Goal: Complete application form: Complete application form

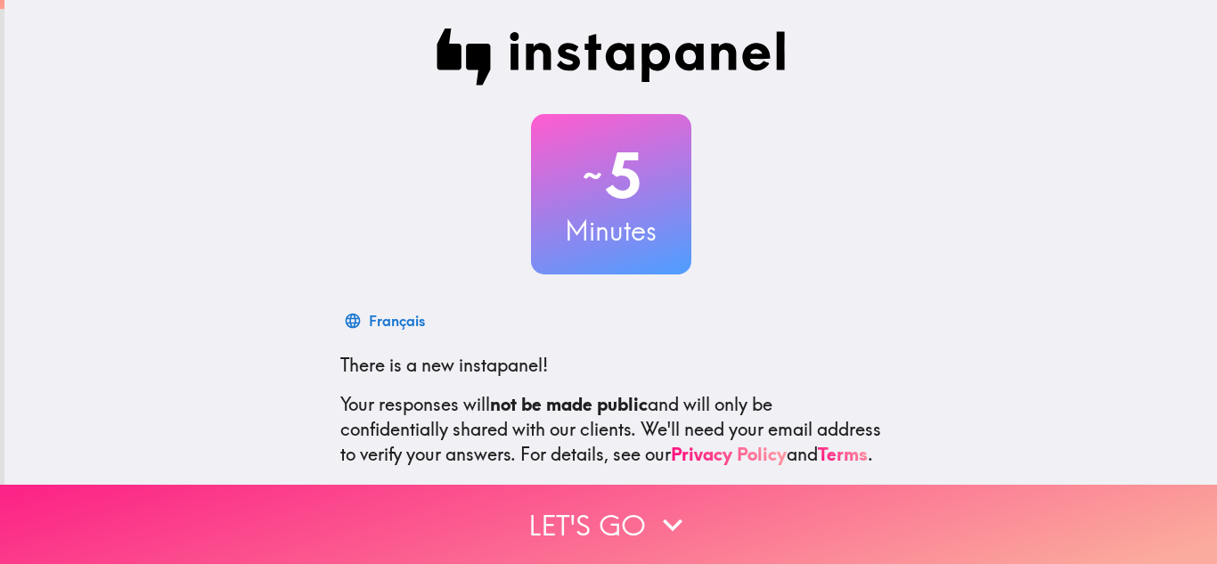
click at [684, 510] on icon "button" at bounding box center [672, 524] width 39 height 39
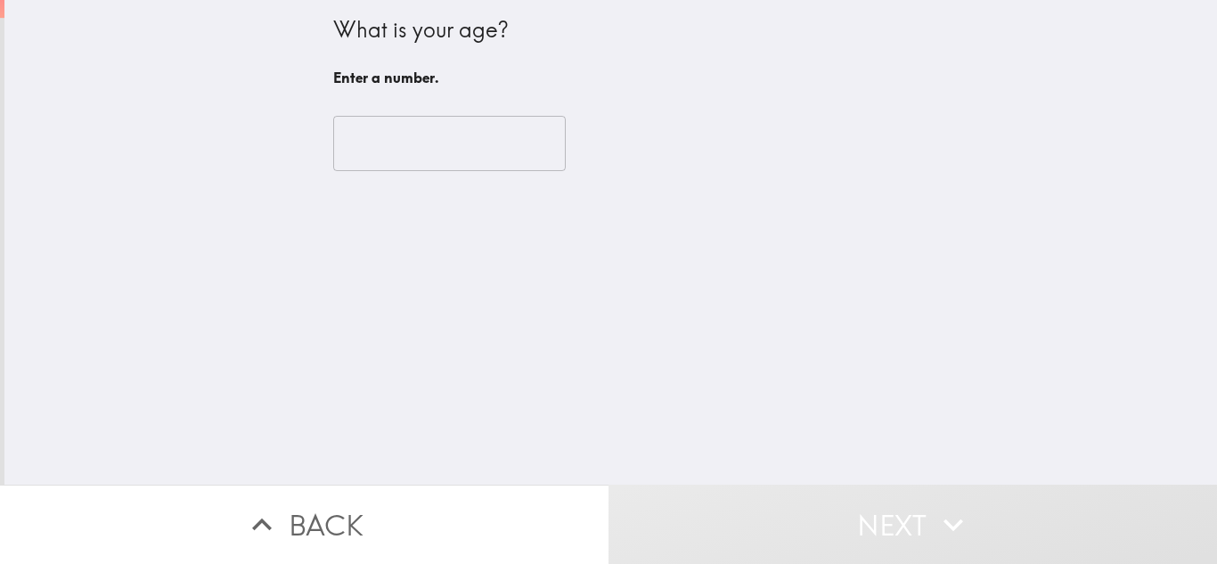
click at [452, 130] on input "number" at bounding box center [449, 143] width 233 height 55
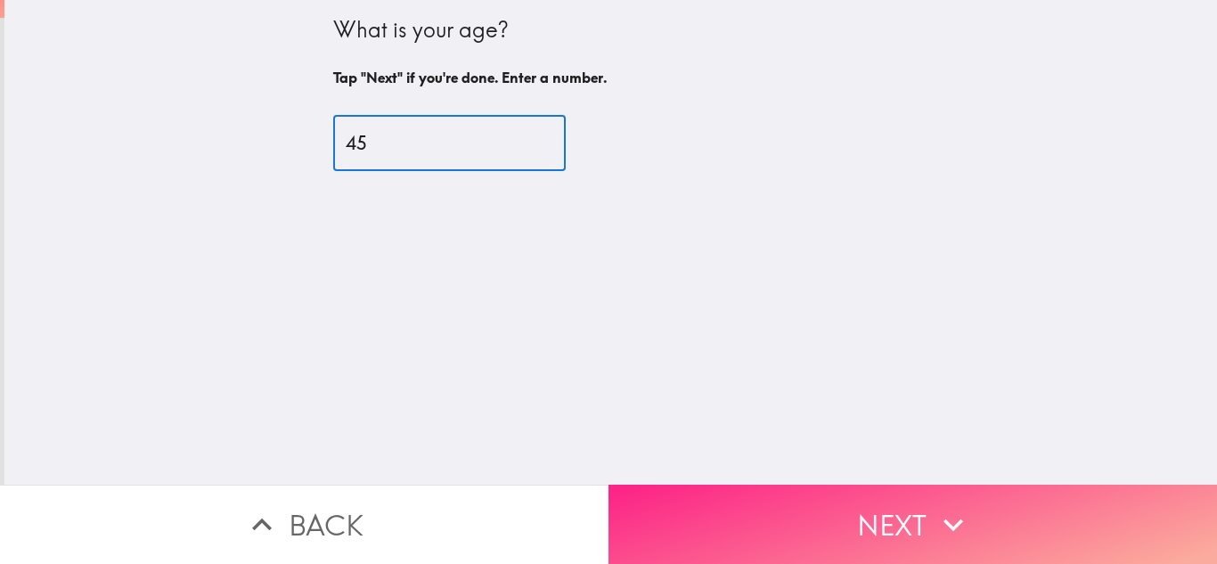
type input "45"
click at [899, 499] on button "Next" at bounding box center [913, 524] width 609 height 79
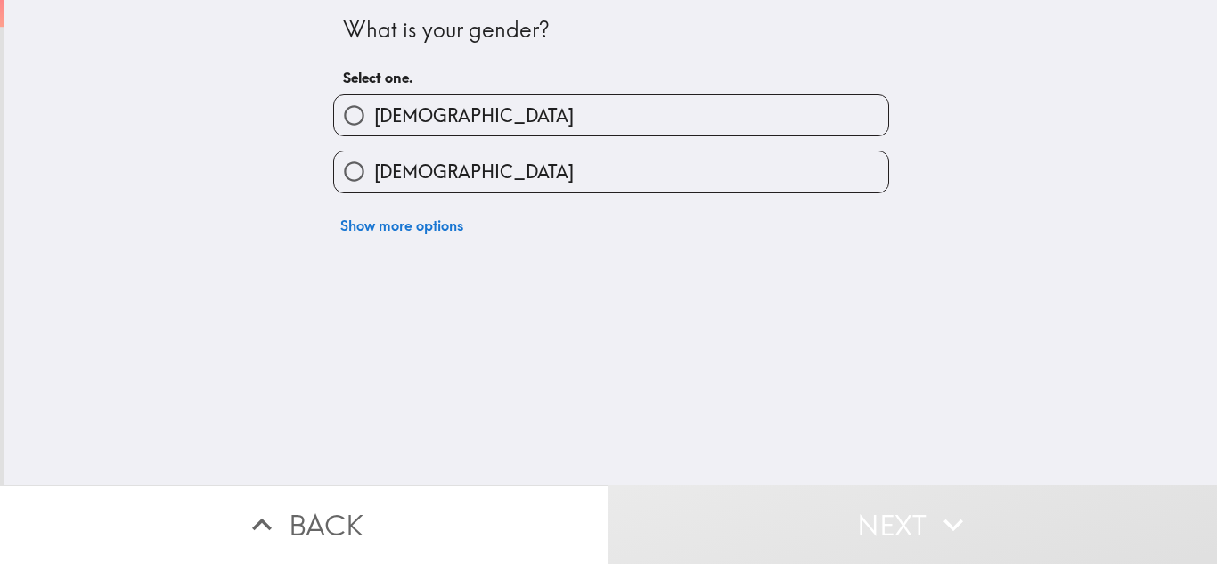
click at [400, 160] on span "[DEMOGRAPHIC_DATA]" at bounding box center [474, 171] width 200 height 25
click at [374, 160] on input "[DEMOGRAPHIC_DATA]" at bounding box center [354, 171] width 40 height 40
radio input "true"
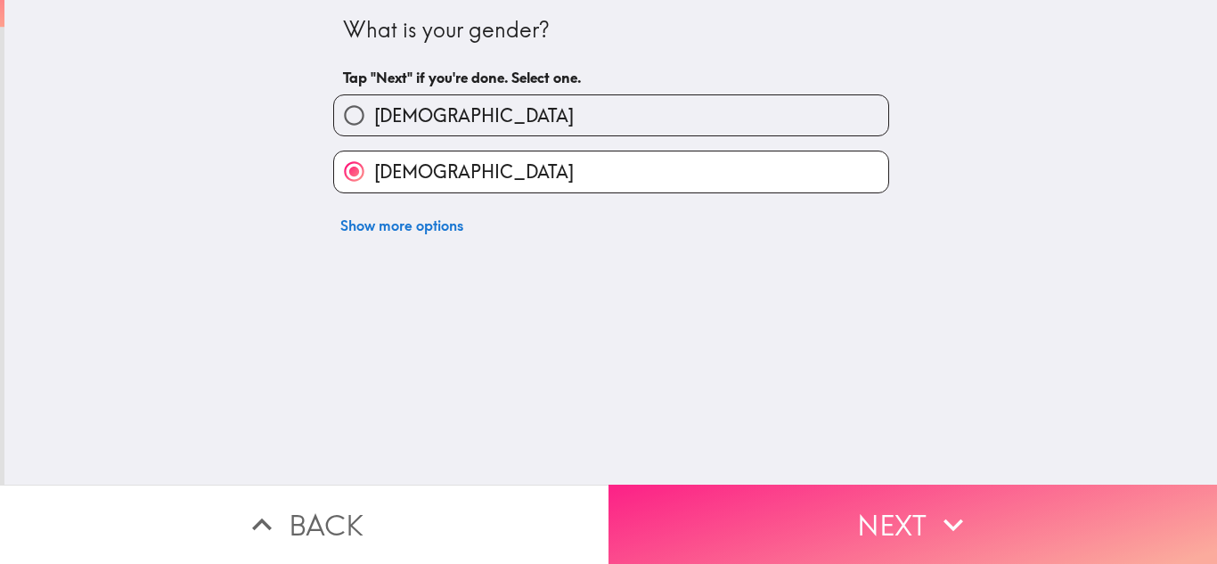
click at [884, 510] on button "Next" at bounding box center [913, 524] width 609 height 79
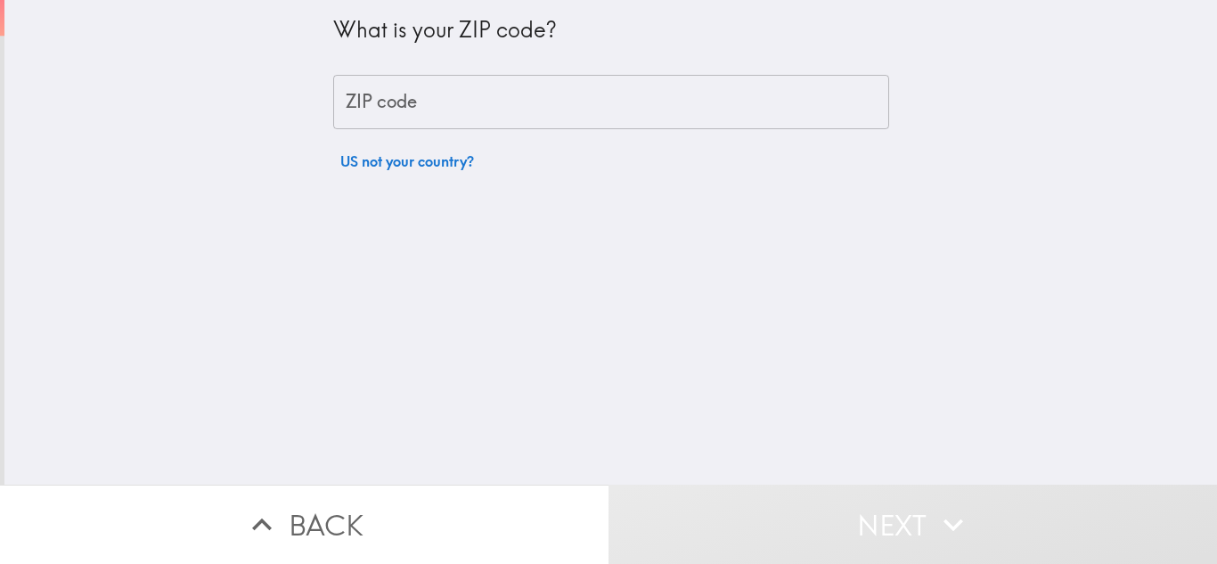
click at [492, 126] on input "ZIP code" at bounding box center [611, 102] width 556 height 55
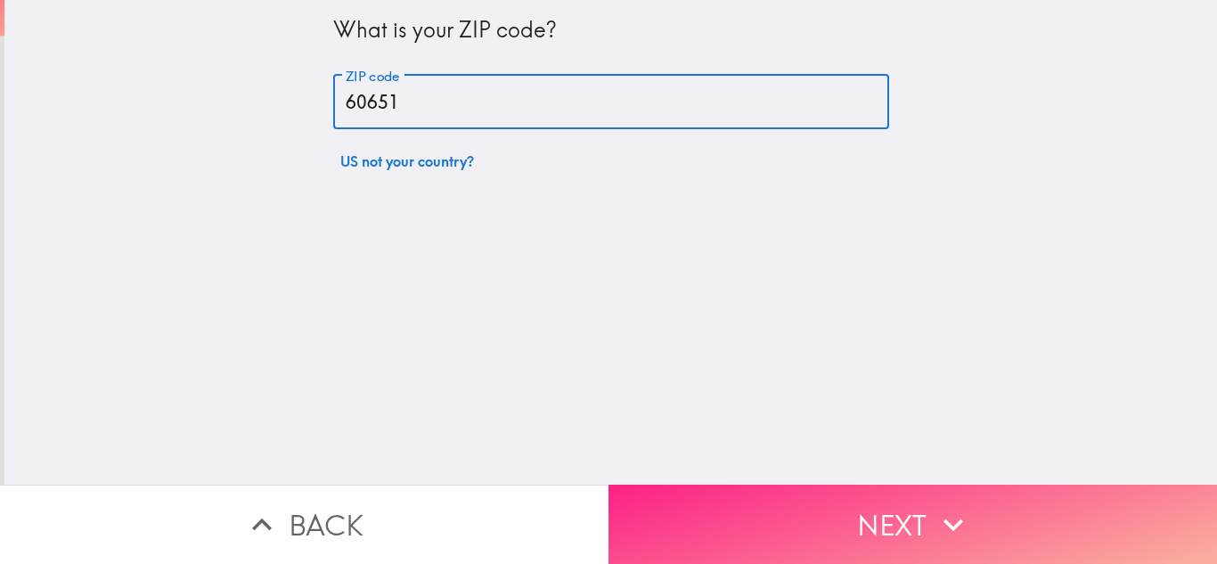
type input "60651"
click at [849, 498] on button "Next" at bounding box center [913, 524] width 609 height 79
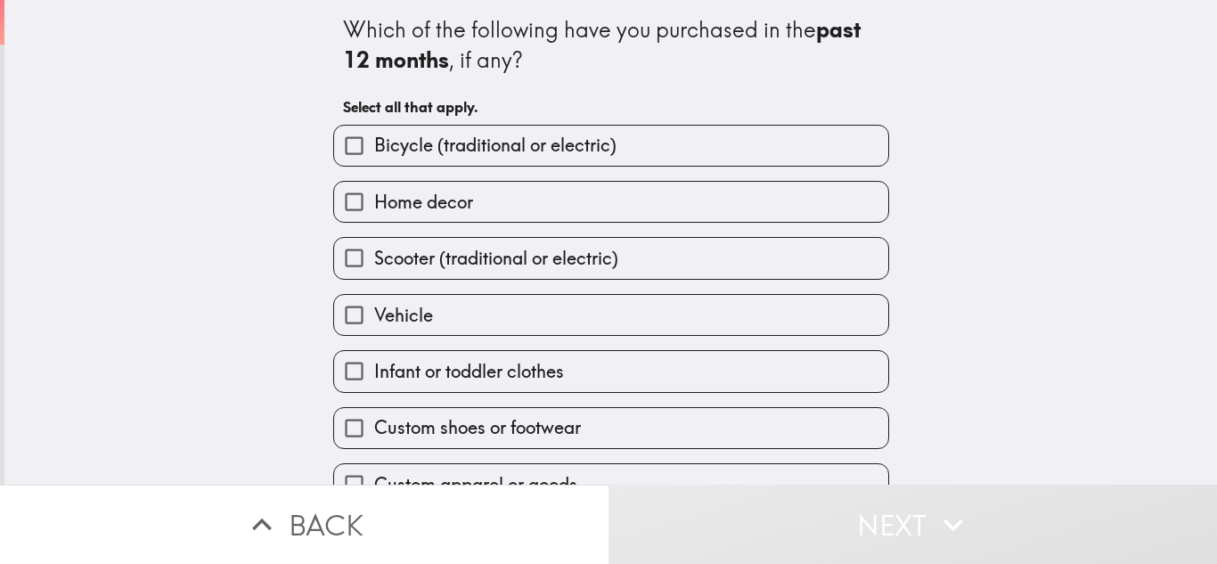
click at [446, 378] on span "Infant or toddler clothes" at bounding box center [469, 371] width 190 height 25
click at [374, 378] on input "Infant or toddler clothes" at bounding box center [354, 371] width 40 height 40
checkbox input "true"
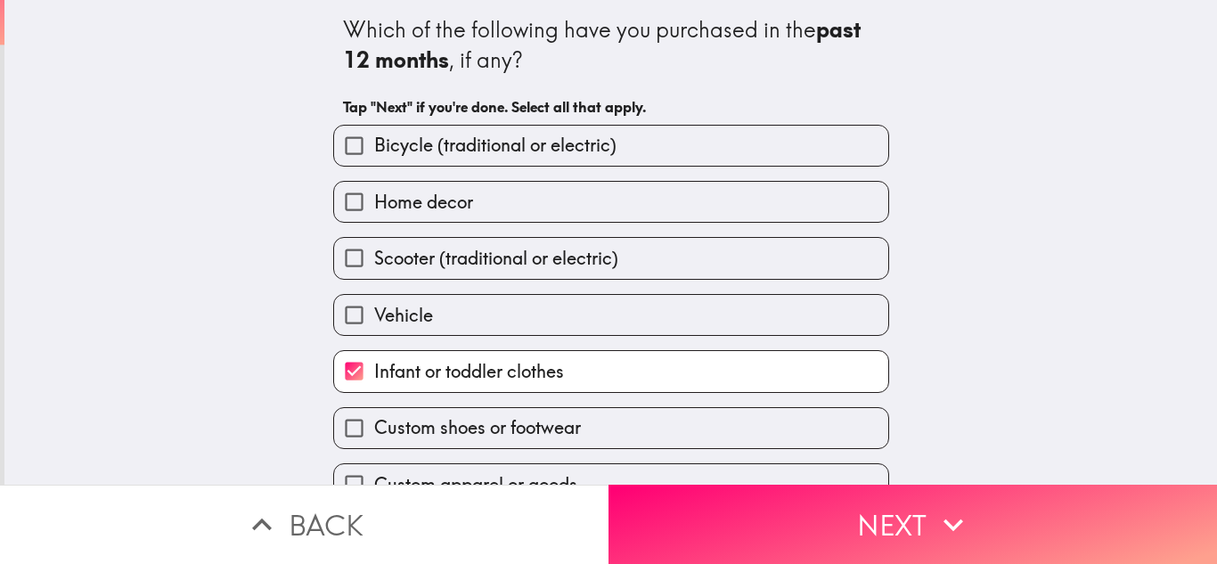
click at [481, 429] on span "Custom shoes or footwear" at bounding box center [477, 427] width 207 height 25
click at [374, 429] on input "Custom shoes or footwear" at bounding box center [354, 428] width 40 height 40
checkbox input "true"
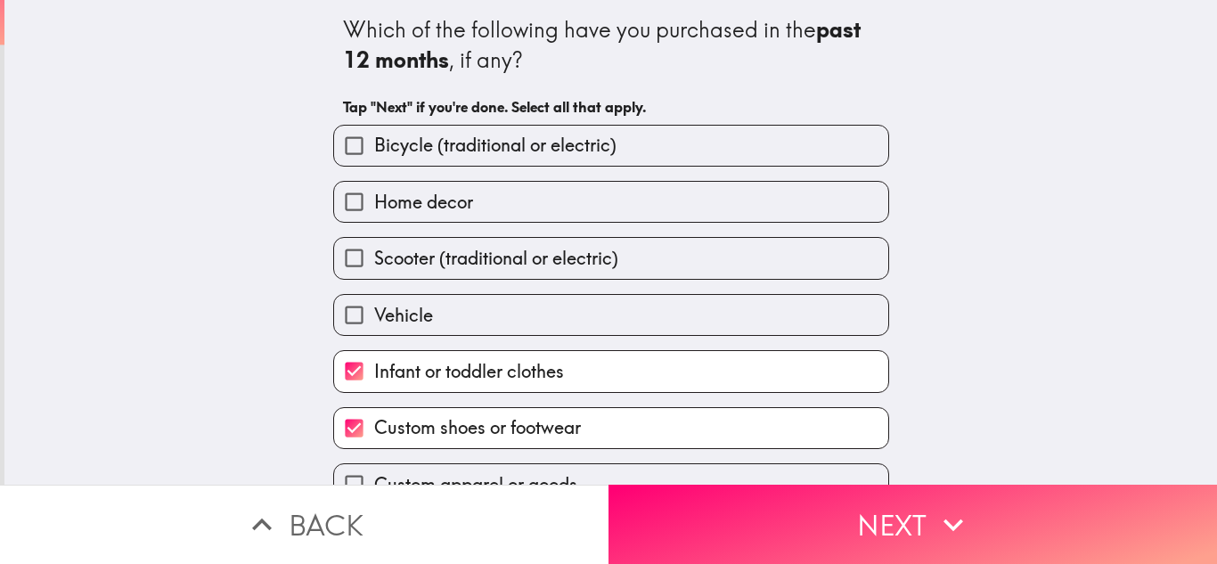
click at [467, 202] on label "Home decor" at bounding box center [611, 202] width 554 height 40
click at [374, 202] on input "Home decor" at bounding box center [354, 202] width 40 height 40
checkbox input "true"
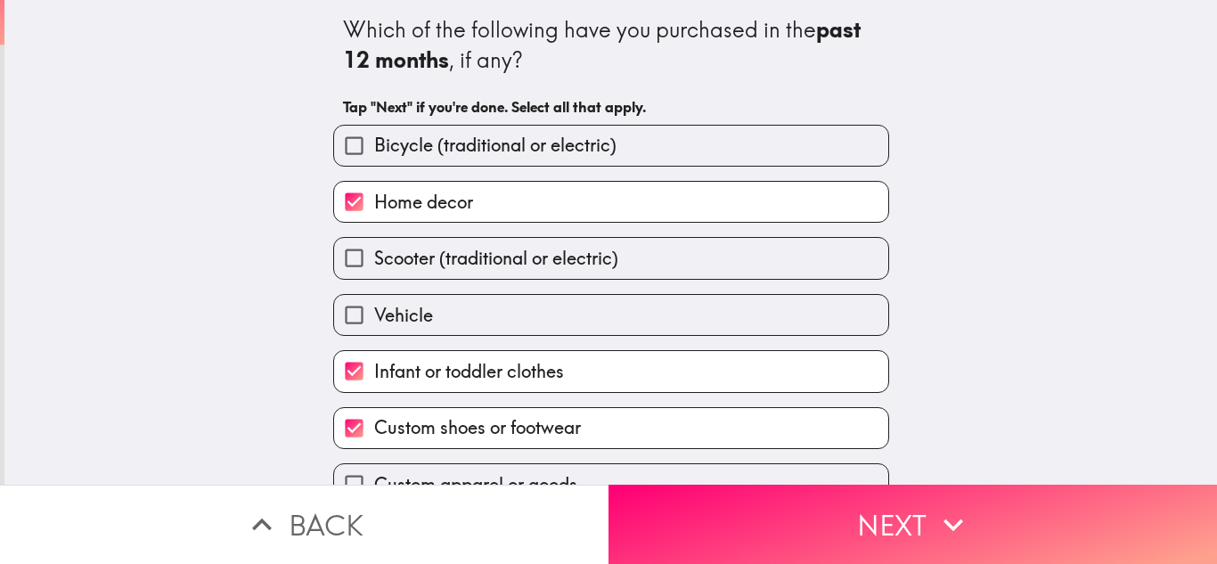
click at [465, 148] on span "Bicycle (traditional or electric)" at bounding box center [495, 145] width 242 height 25
click at [374, 148] on input "Bicycle (traditional or electric)" at bounding box center [354, 146] width 40 height 40
checkbox input "true"
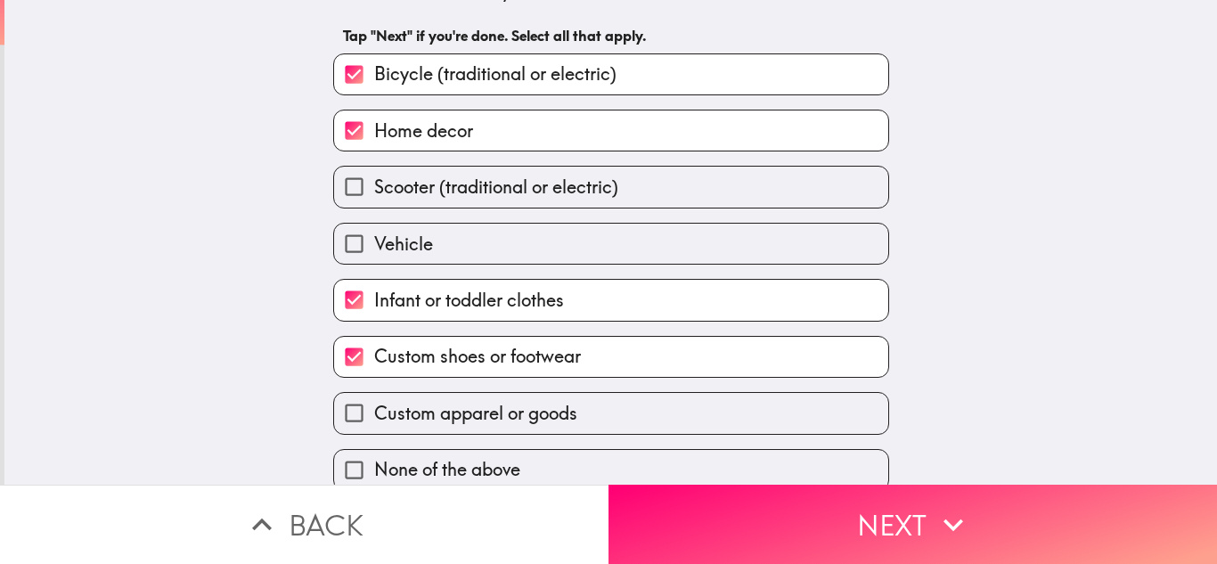
scroll to position [91, 0]
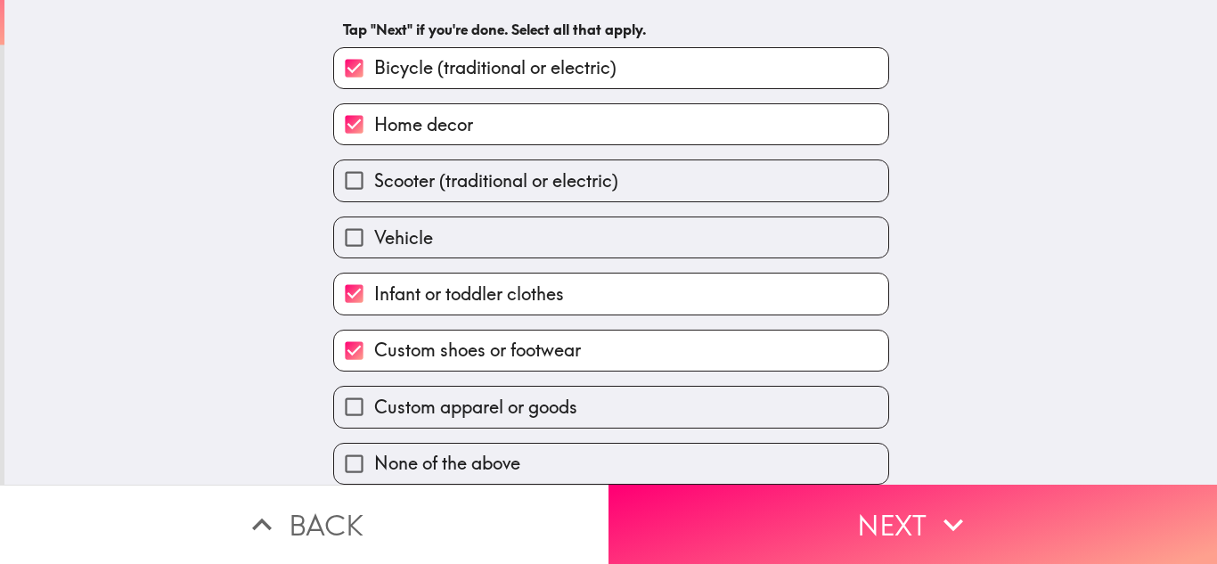
click at [631, 396] on label "Custom apparel or goods" at bounding box center [611, 407] width 554 height 40
click at [374, 396] on input "Custom apparel or goods" at bounding box center [354, 407] width 40 height 40
checkbox input "true"
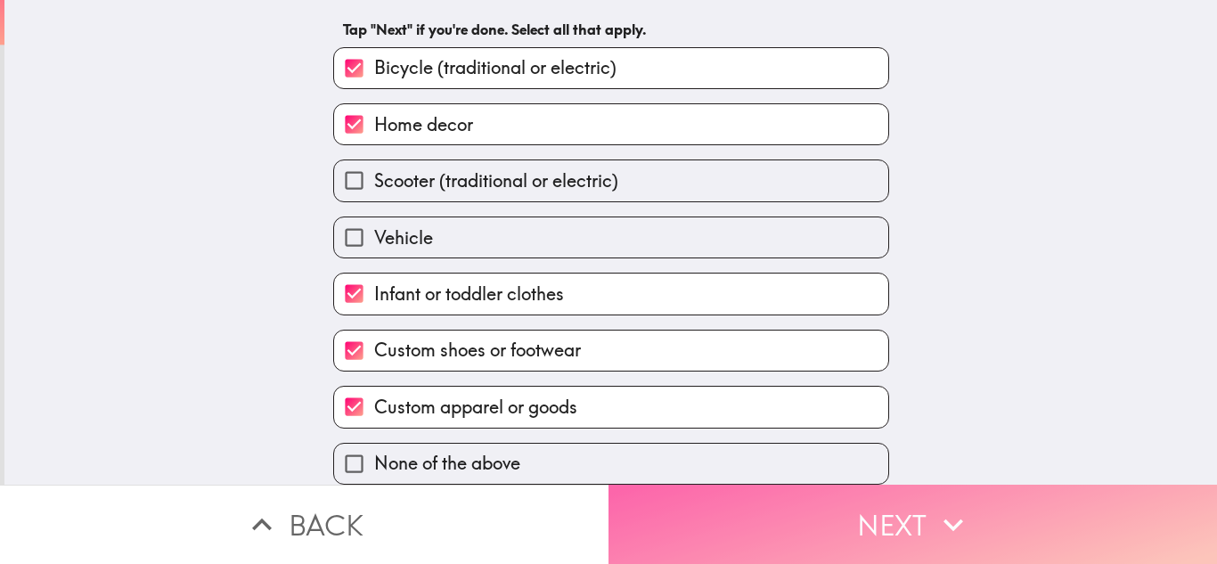
click at [854, 521] on button "Next" at bounding box center [913, 524] width 609 height 79
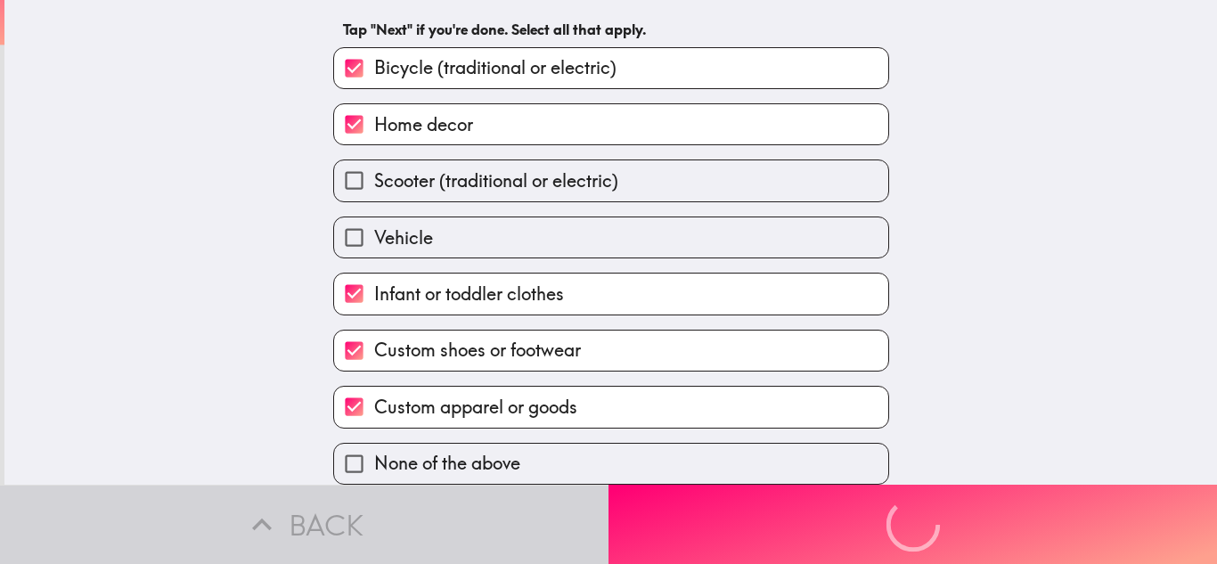
scroll to position [0, 0]
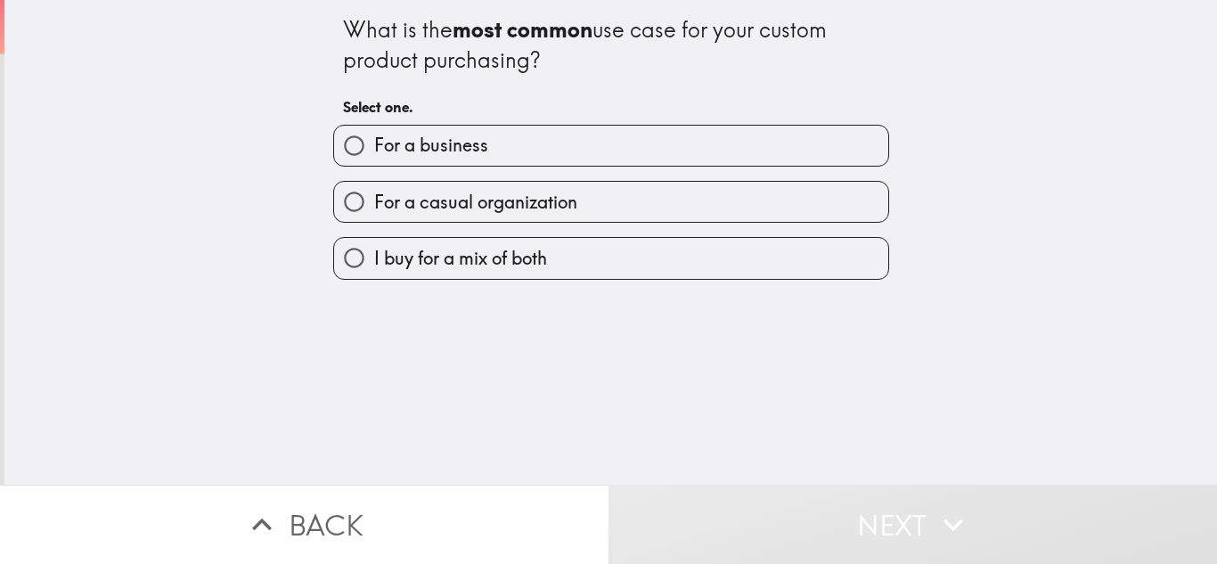
click at [504, 254] on span "I buy for a mix of both" at bounding box center [460, 258] width 173 height 25
click at [374, 254] on input "I buy for a mix of both" at bounding box center [354, 258] width 40 height 40
radio input "true"
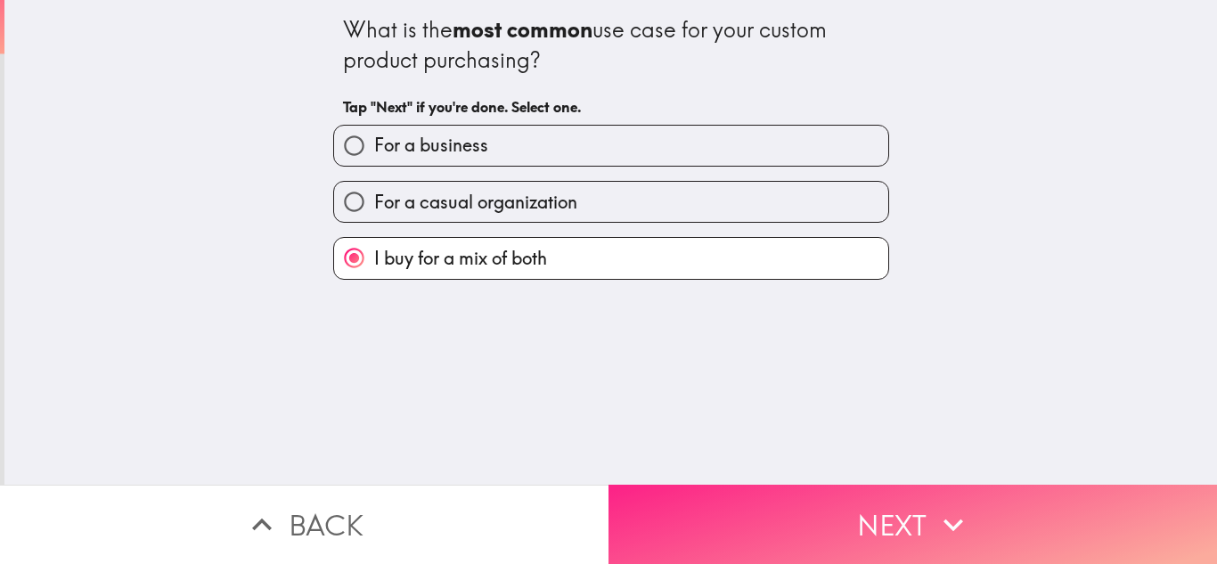
click at [861, 492] on button "Next" at bounding box center [913, 524] width 609 height 79
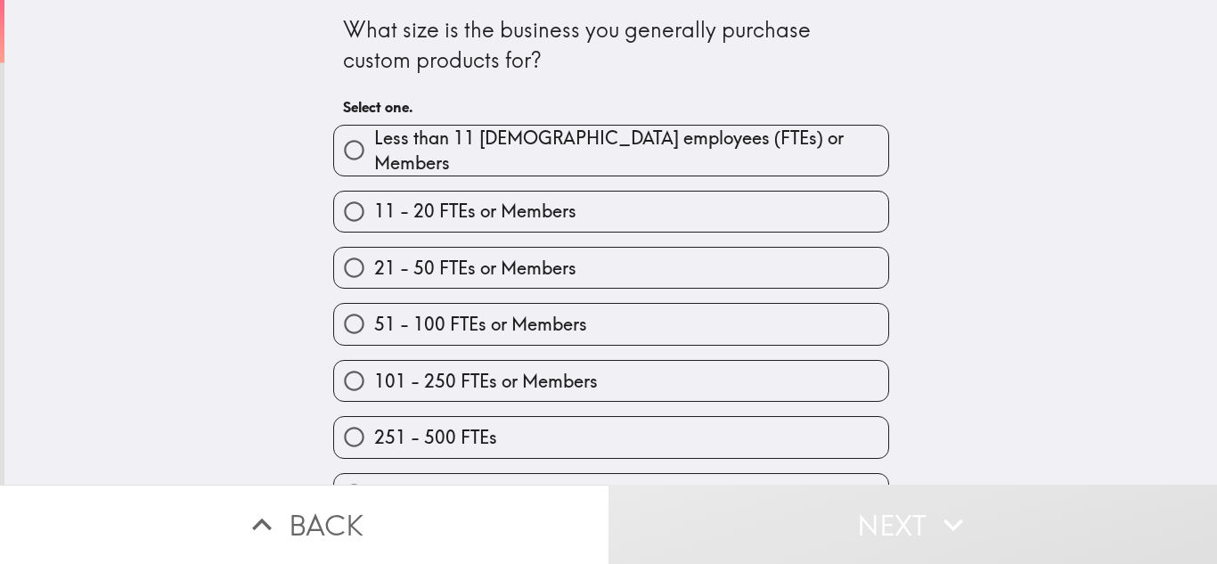
scroll to position [35, 0]
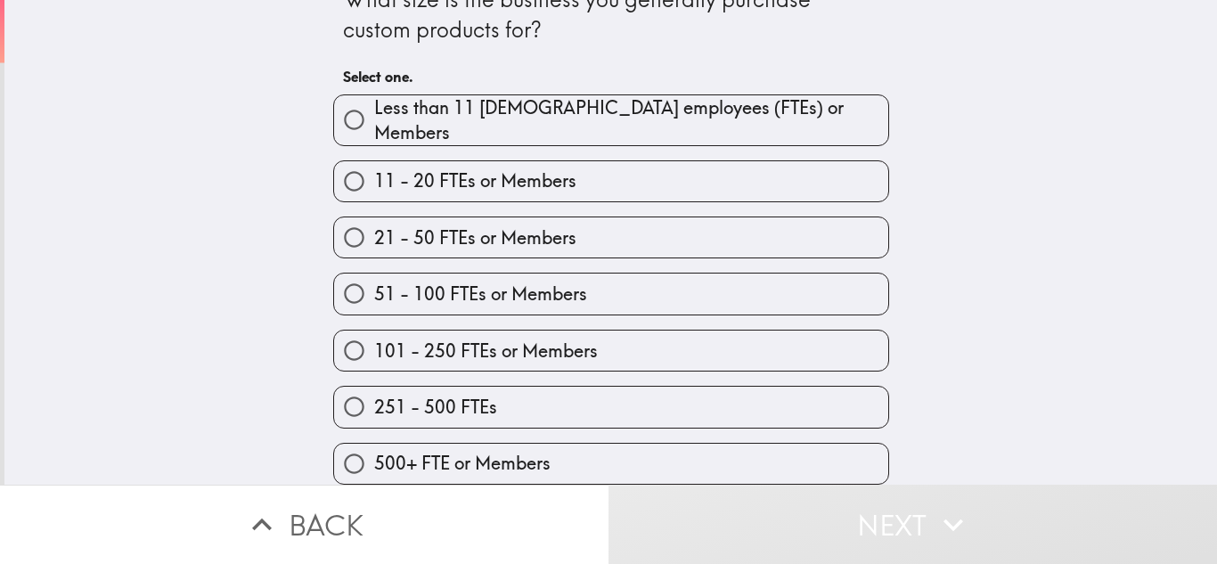
click at [666, 342] on label "101 - 250 FTEs or Members" at bounding box center [611, 351] width 554 height 40
click at [374, 342] on input "101 - 250 FTEs or Members" at bounding box center [354, 351] width 40 height 40
radio input "true"
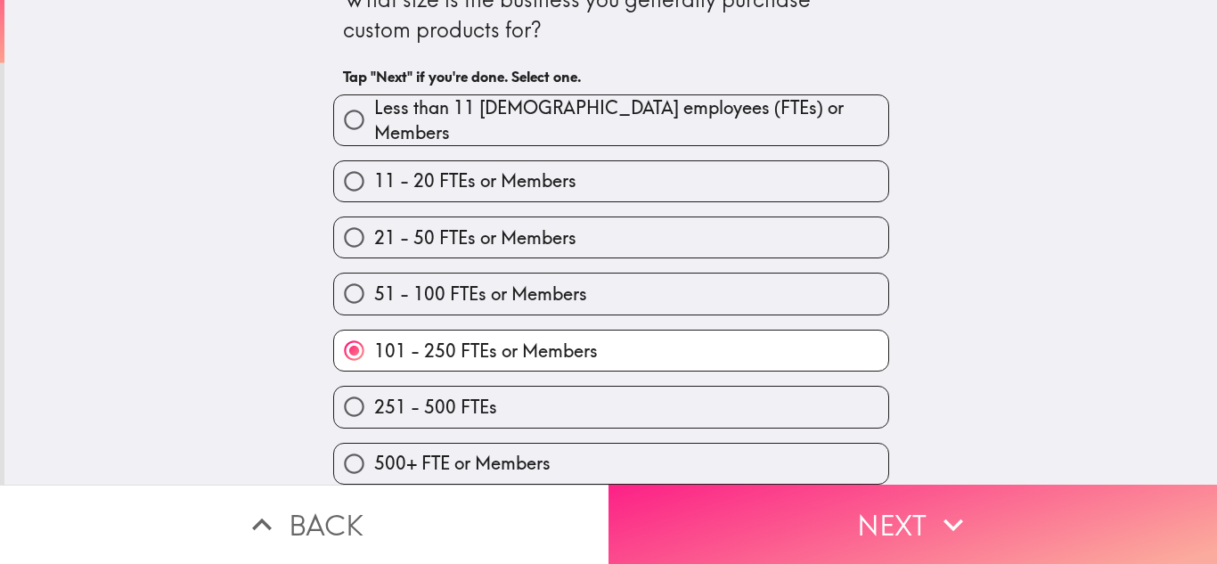
click at [867, 506] on button "Next" at bounding box center [913, 524] width 609 height 79
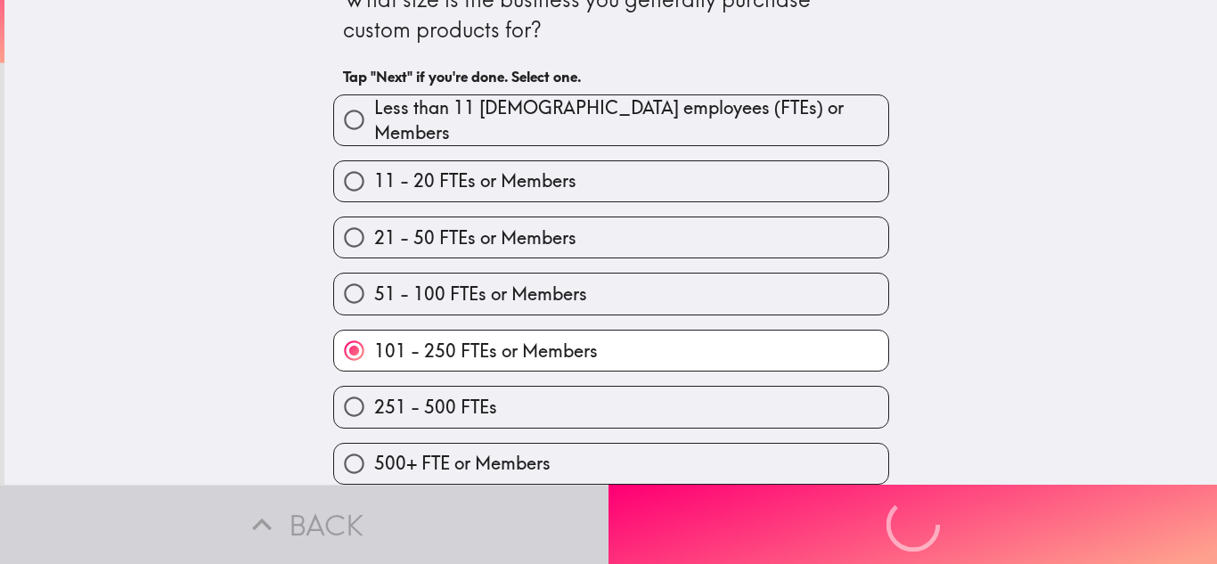
scroll to position [0, 0]
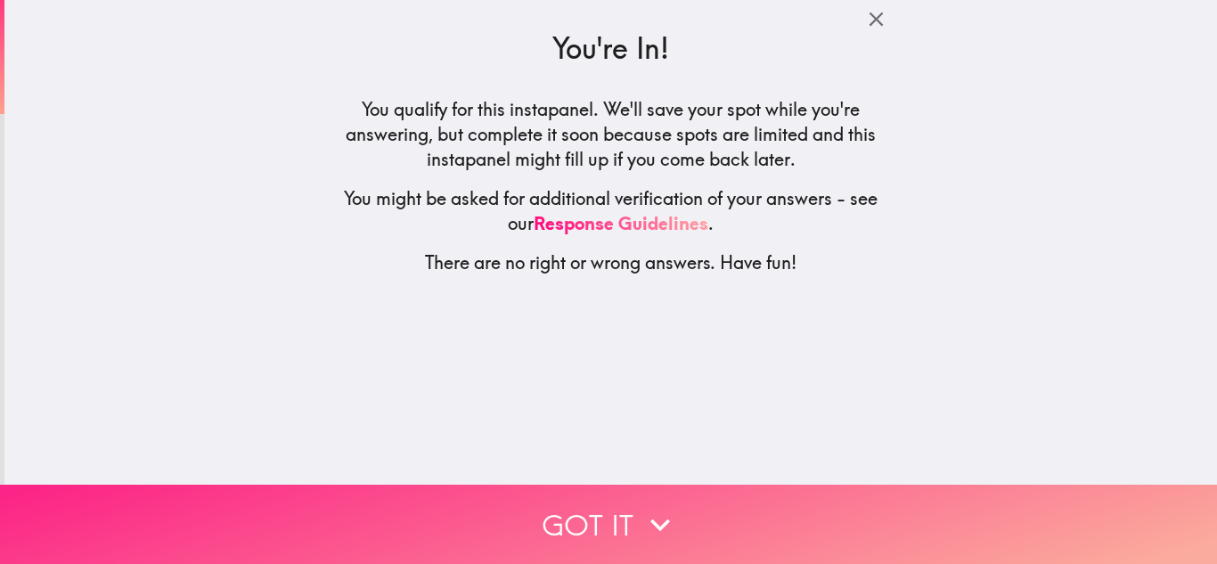
click at [674, 498] on button "Got it" at bounding box center [608, 524] width 1217 height 79
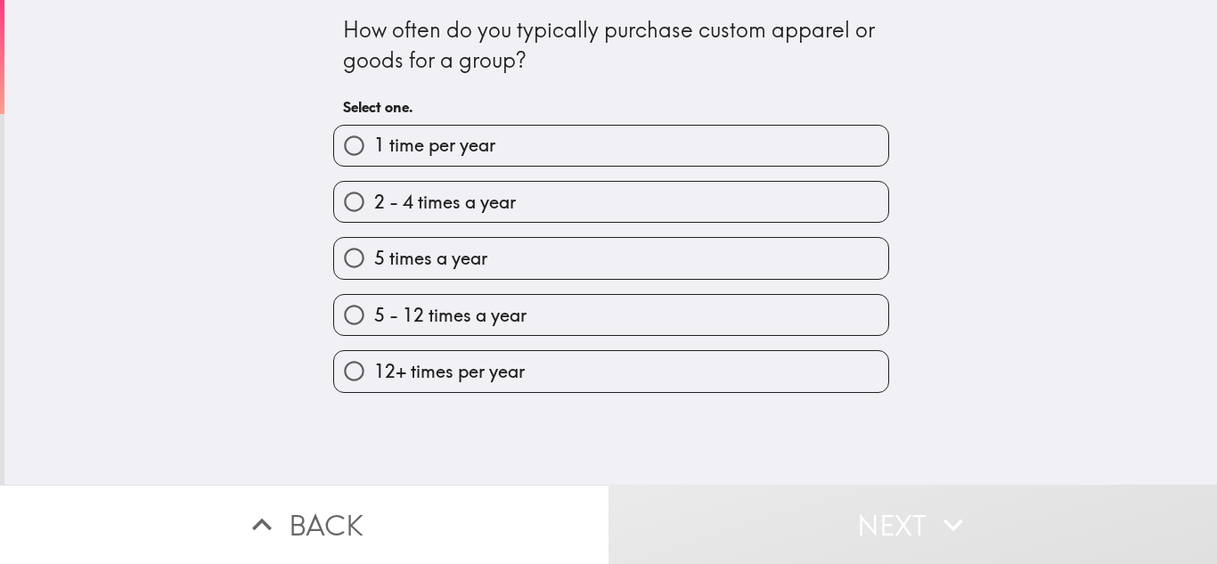
click at [529, 378] on label "12+ times per year" at bounding box center [611, 371] width 554 height 40
click at [374, 378] on input "12+ times per year" at bounding box center [354, 371] width 40 height 40
radio input "true"
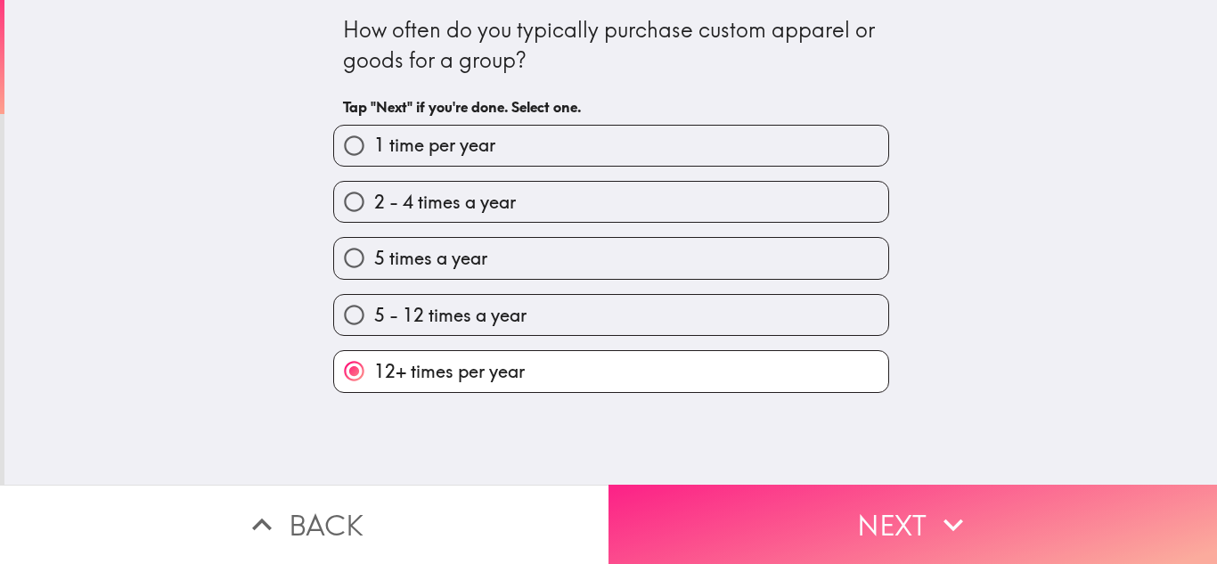
click at [807, 515] on button "Next" at bounding box center [913, 524] width 609 height 79
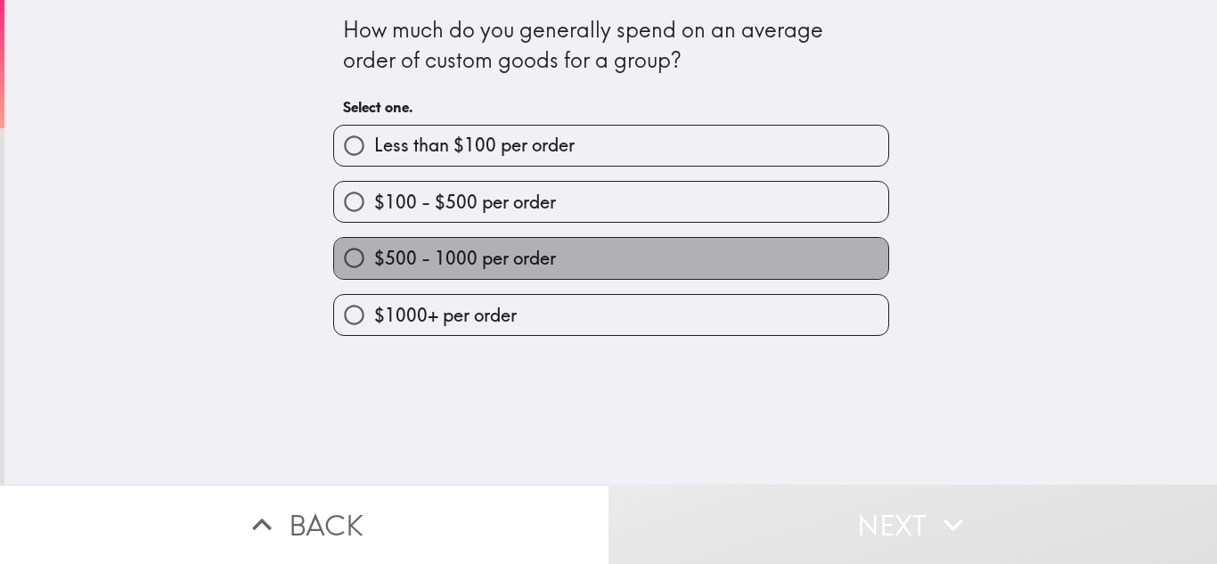
click at [530, 275] on label "$500 - 1000 per order" at bounding box center [611, 258] width 554 height 40
click at [374, 275] on input "$500 - 1000 per order" at bounding box center [354, 258] width 40 height 40
radio input "true"
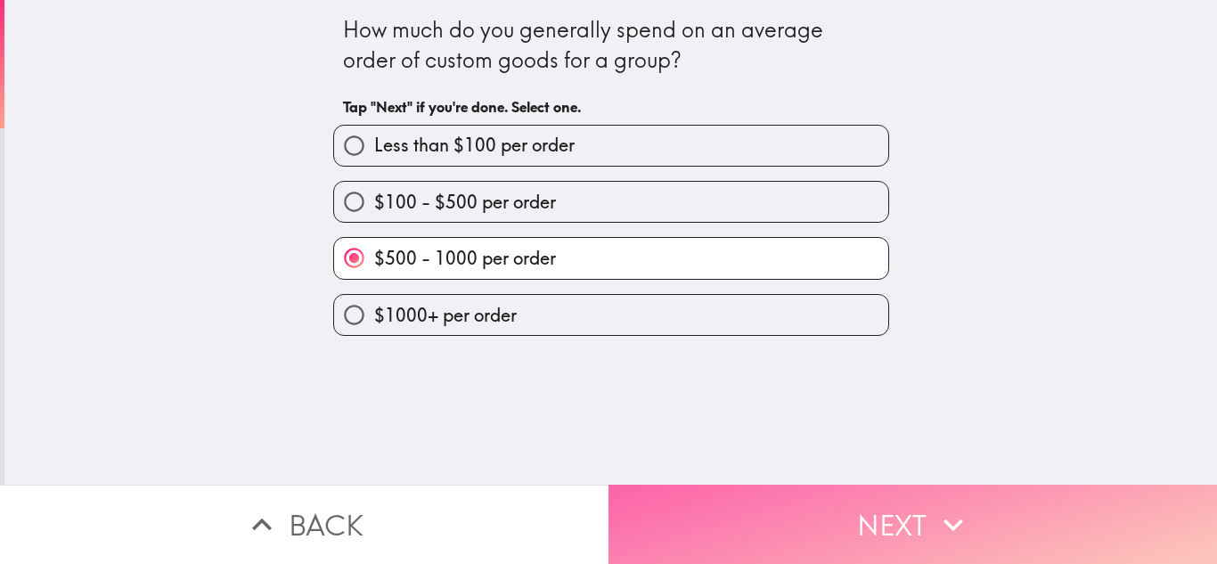
click at [878, 511] on button "Next" at bounding box center [913, 524] width 609 height 79
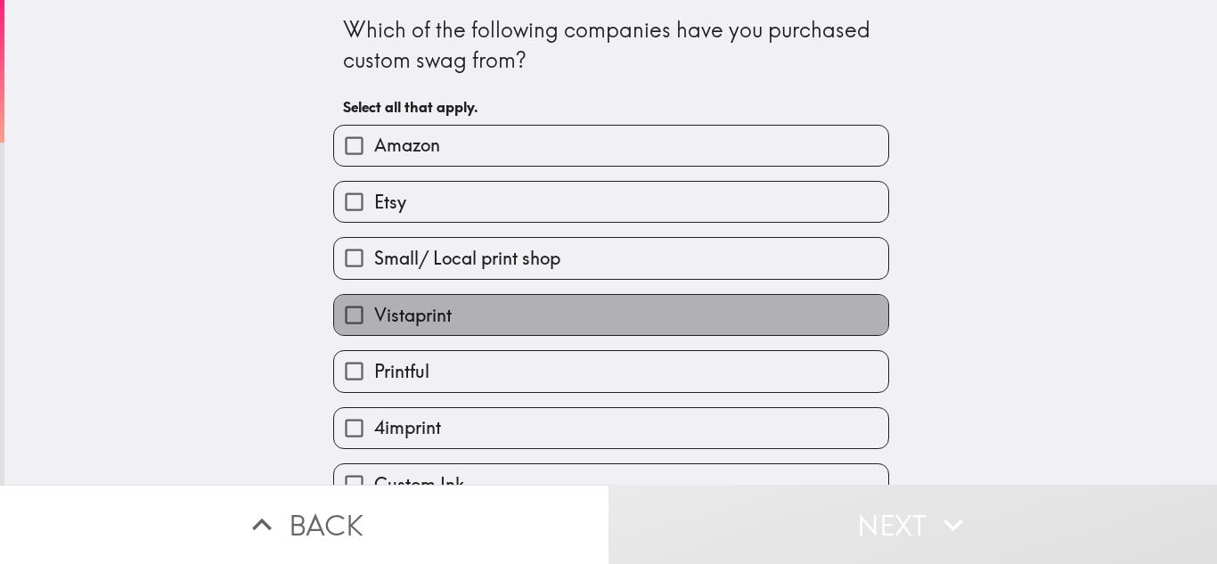
click at [486, 306] on label "Vistaprint" at bounding box center [611, 315] width 554 height 40
click at [374, 306] on input "Vistaprint" at bounding box center [354, 315] width 40 height 40
checkbox input "true"
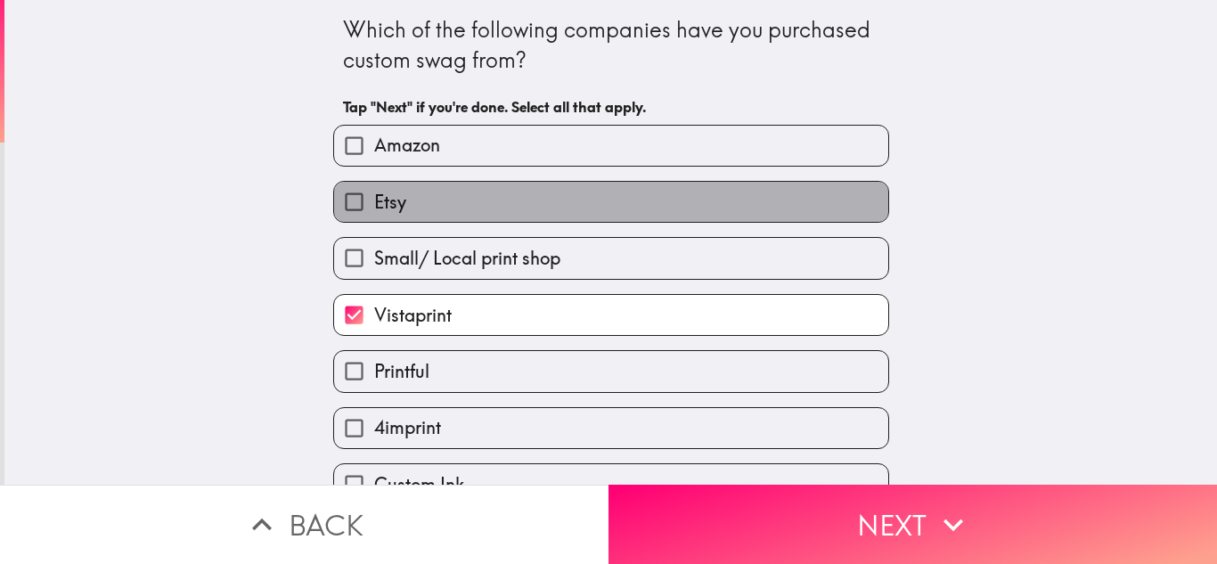
click at [433, 204] on label "Etsy" at bounding box center [611, 202] width 554 height 40
click at [374, 204] on input "Etsy" at bounding box center [354, 202] width 40 height 40
checkbox input "true"
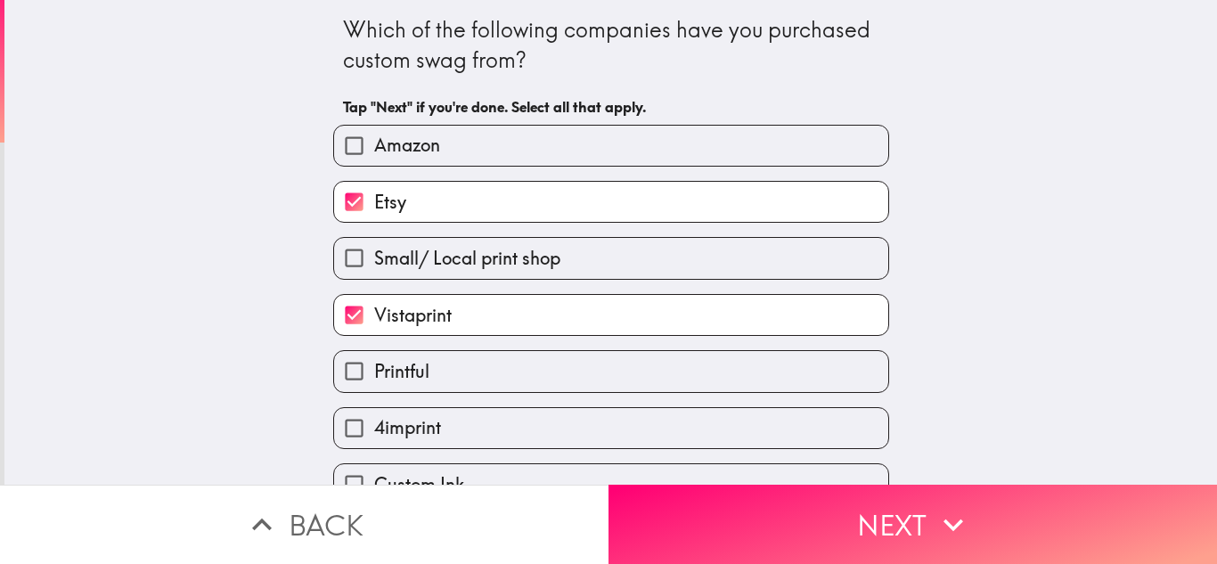
click at [413, 144] on span "Amazon" at bounding box center [407, 145] width 66 height 25
click at [374, 144] on input "Amazon" at bounding box center [354, 146] width 40 height 40
checkbox input "true"
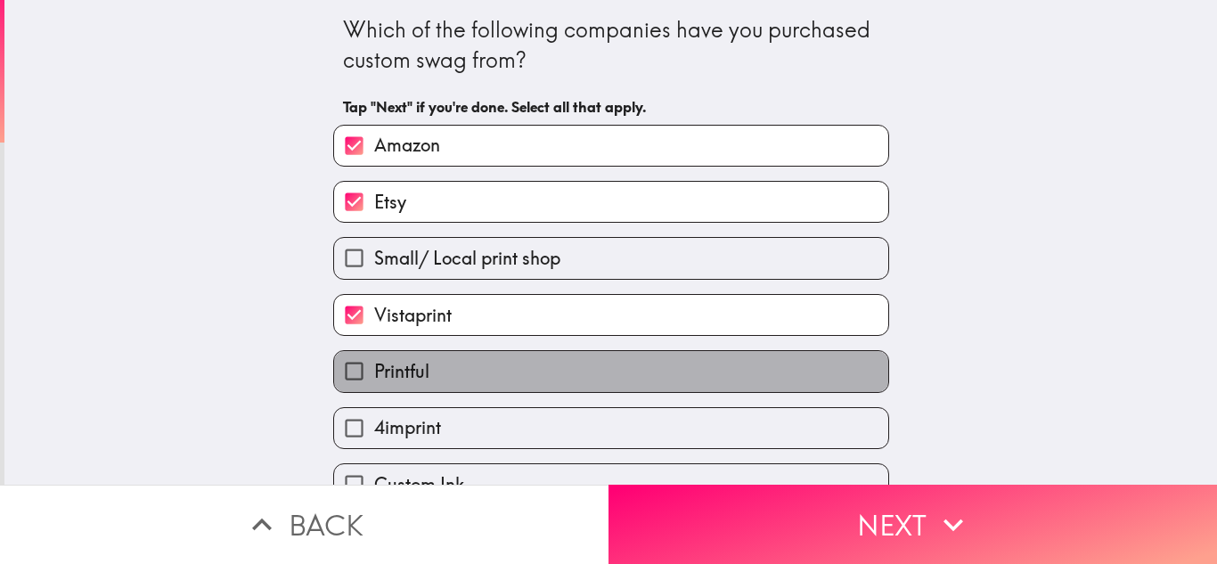
click at [545, 370] on label "Printful" at bounding box center [611, 371] width 554 height 40
click at [374, 370] on input "Printful" at bounding box center [354, 371] width 40 height 40
checkbox input "true"
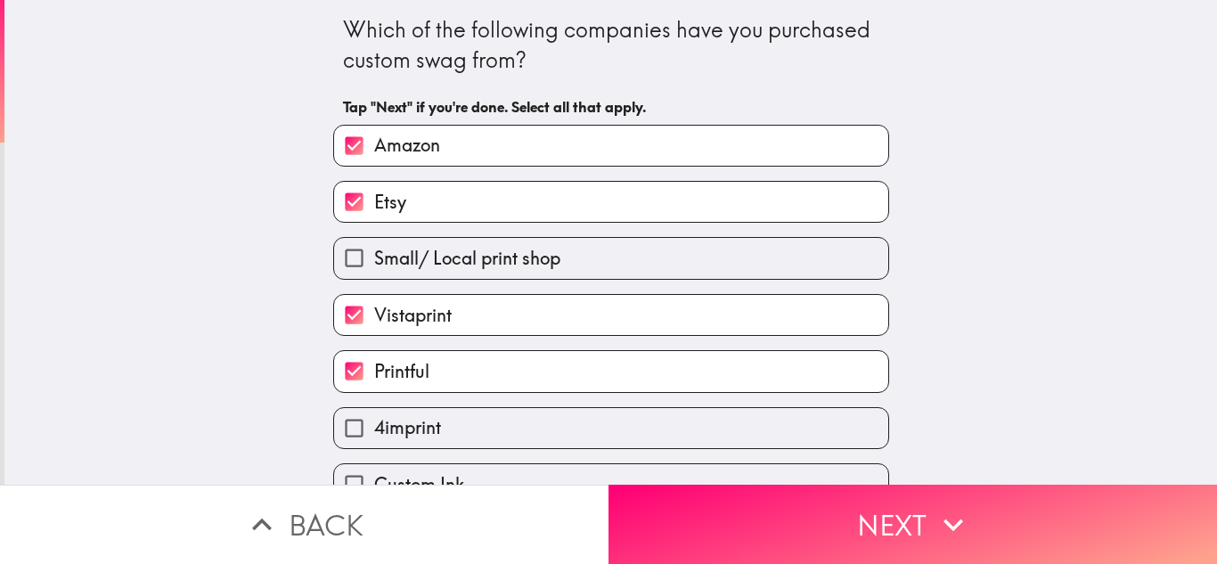
scroll to position [91, 0]
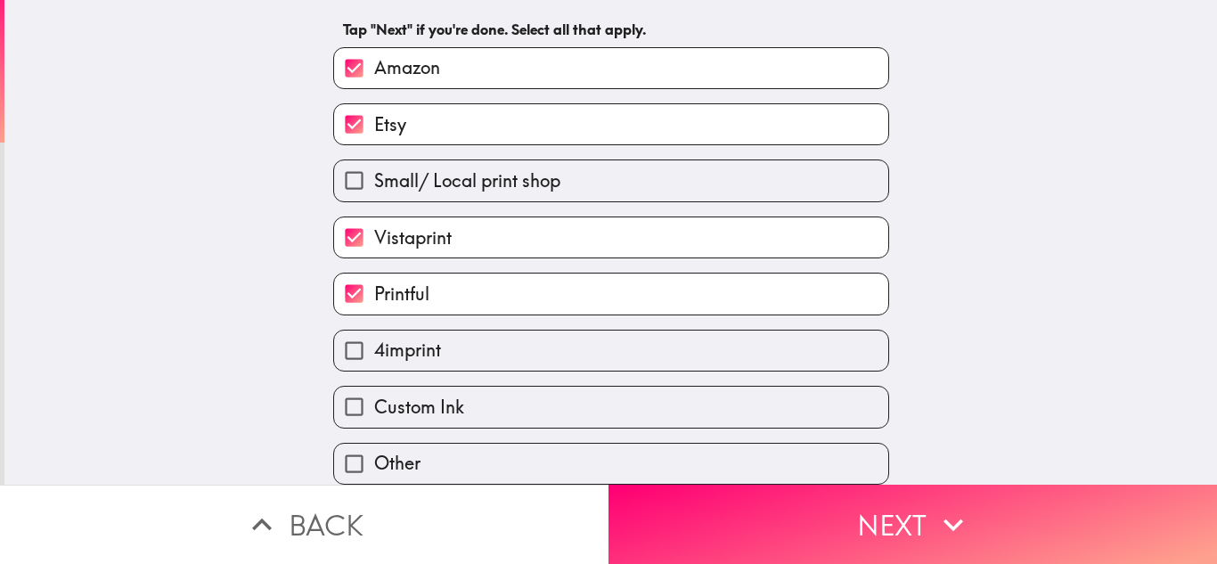
click at [471, 388] on label "Custom Ink" at bounding box center [611, 407] width 554 height 40
click at [374, 388] on input "Custom Ink" at bounding box center [354, 407] width 40 height 40
checkbox input "true"
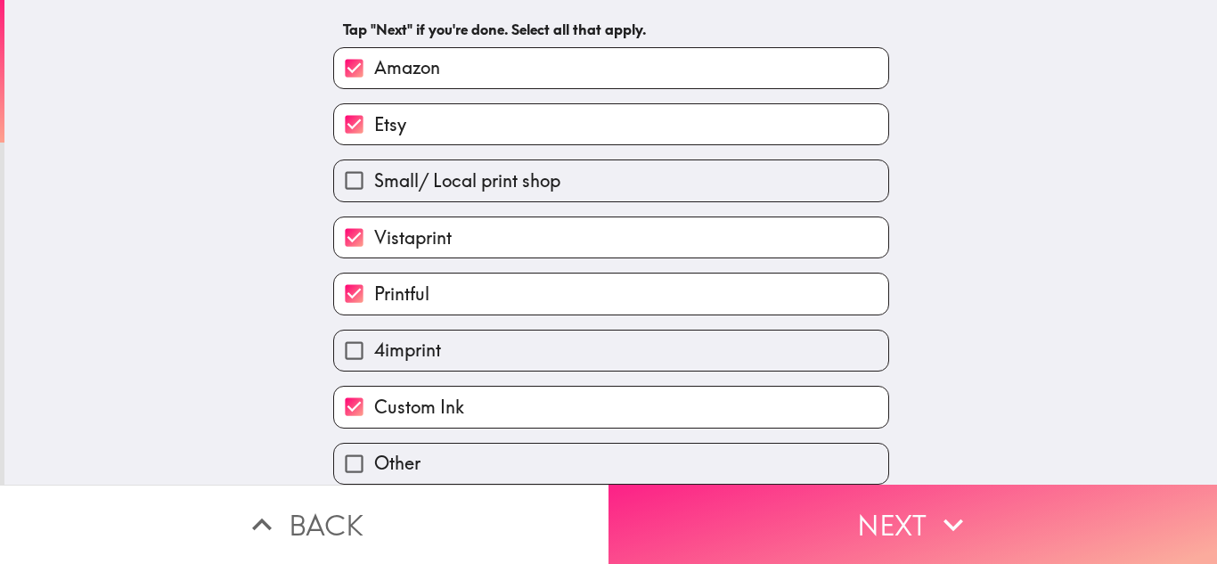
click at [822, 500] on button "Next" at bounding box center [913, 524] width 609 height 79
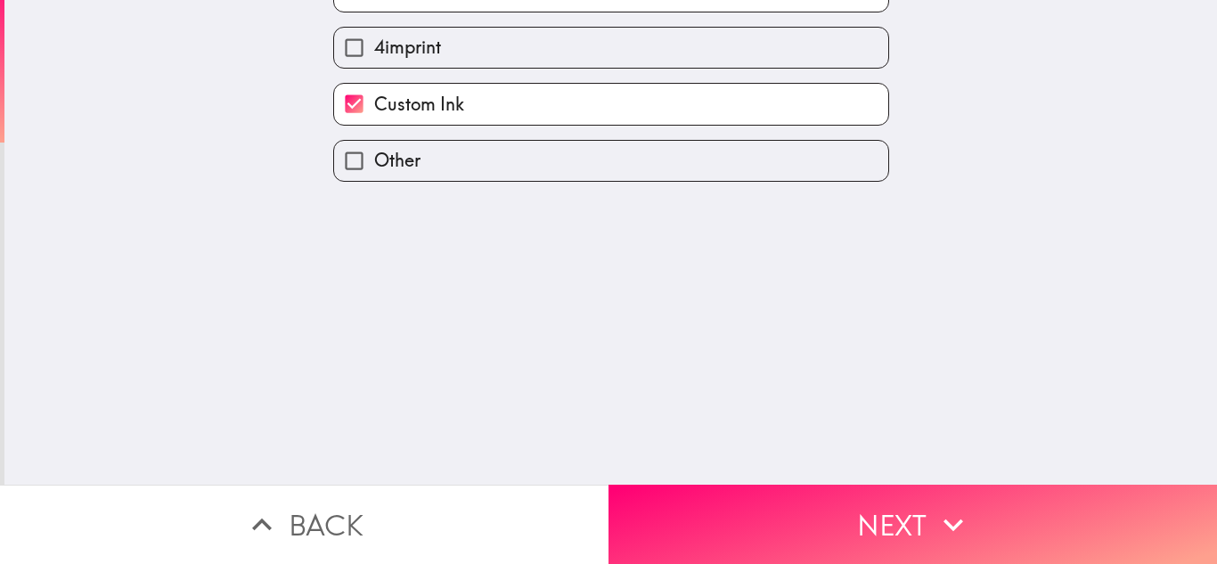
scroll to position [0, 0]
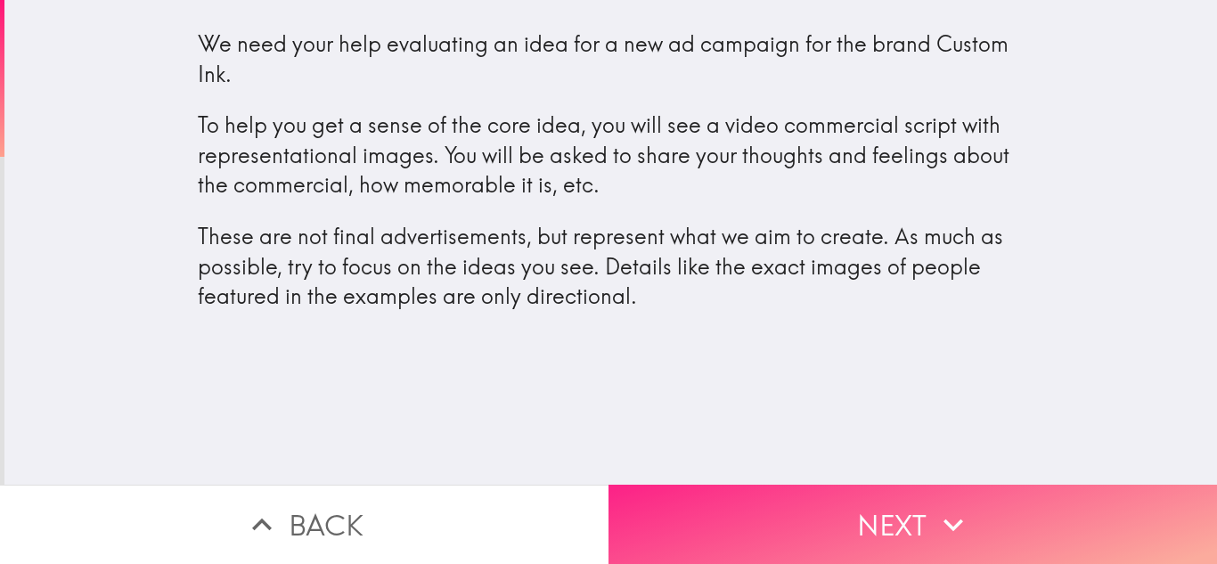
click at [980, 519] on button "Next" at bounding box center [913, 524] width 609 height 79
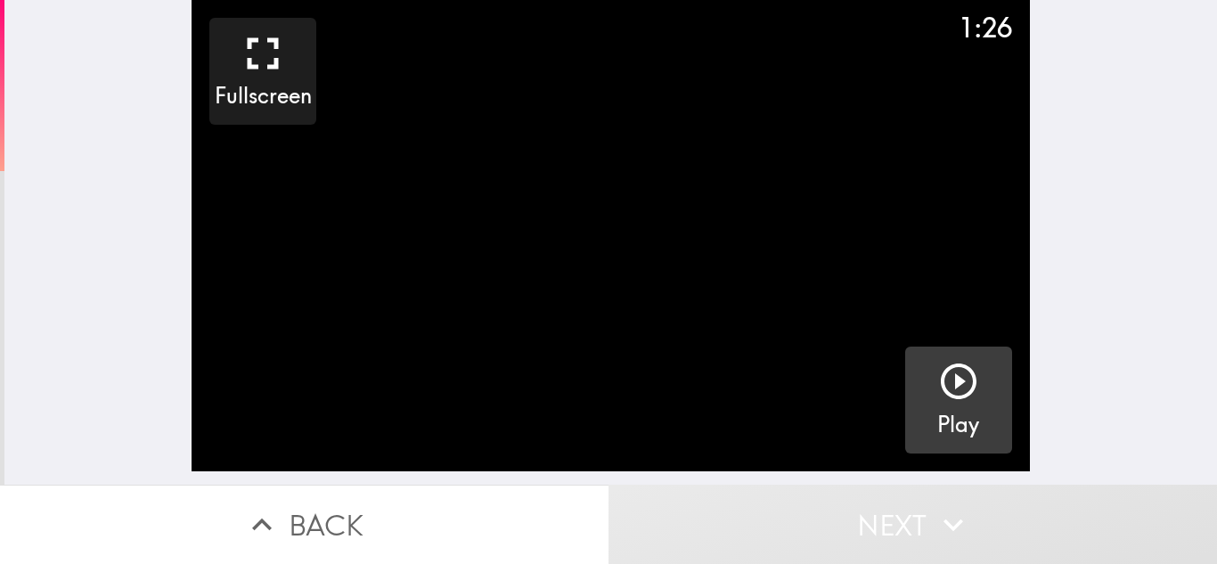
click at [937, 385] on icon "button" at bounding box center [958, 381] width 43 height 43
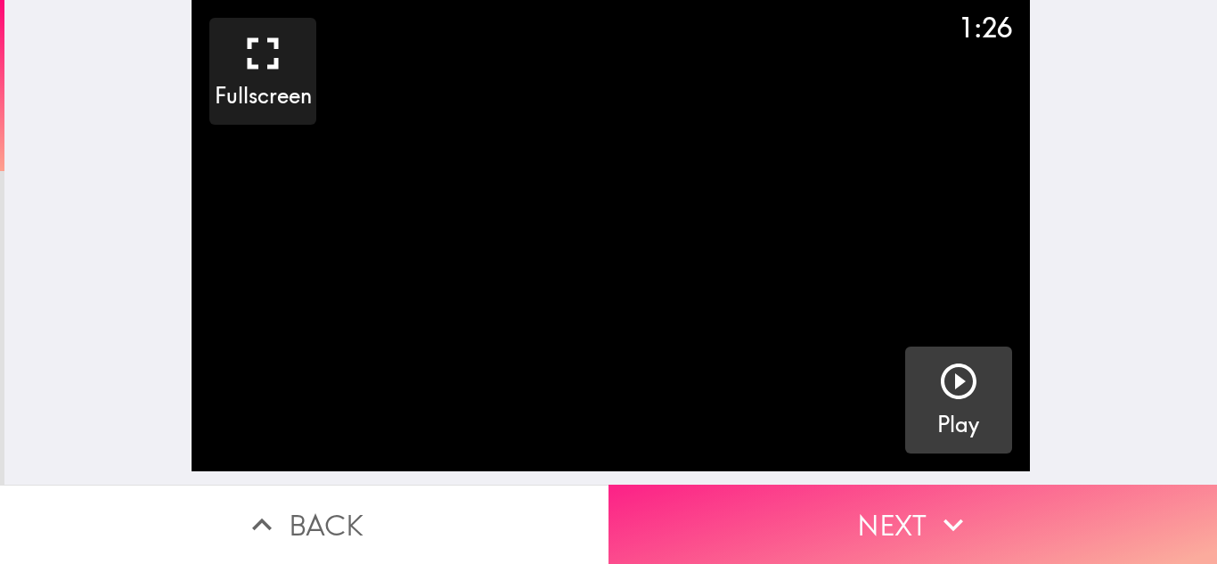
click at [978, 516] on button "Next" at bounding box center [913, 524] width 609 height 79
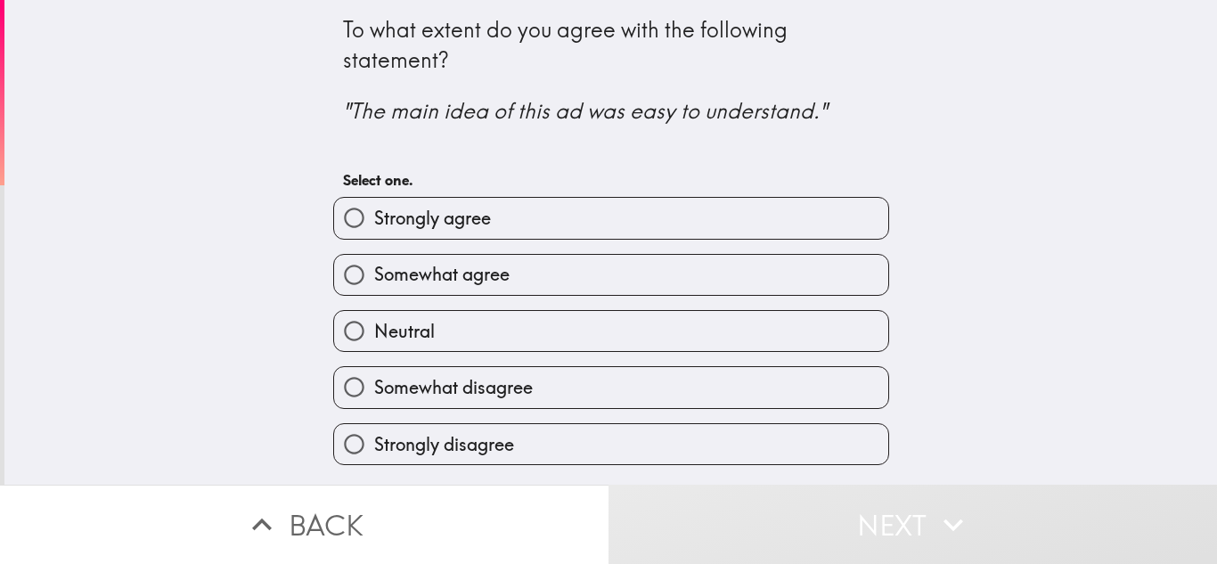
click at [603, 213] on label "Strongly agree" at bounding box center [611, 218] width 554 height 40
click at [374, 213] on input "Strongly agree" at bounding box center [354, 218] width 40 height 40
radio input "true"
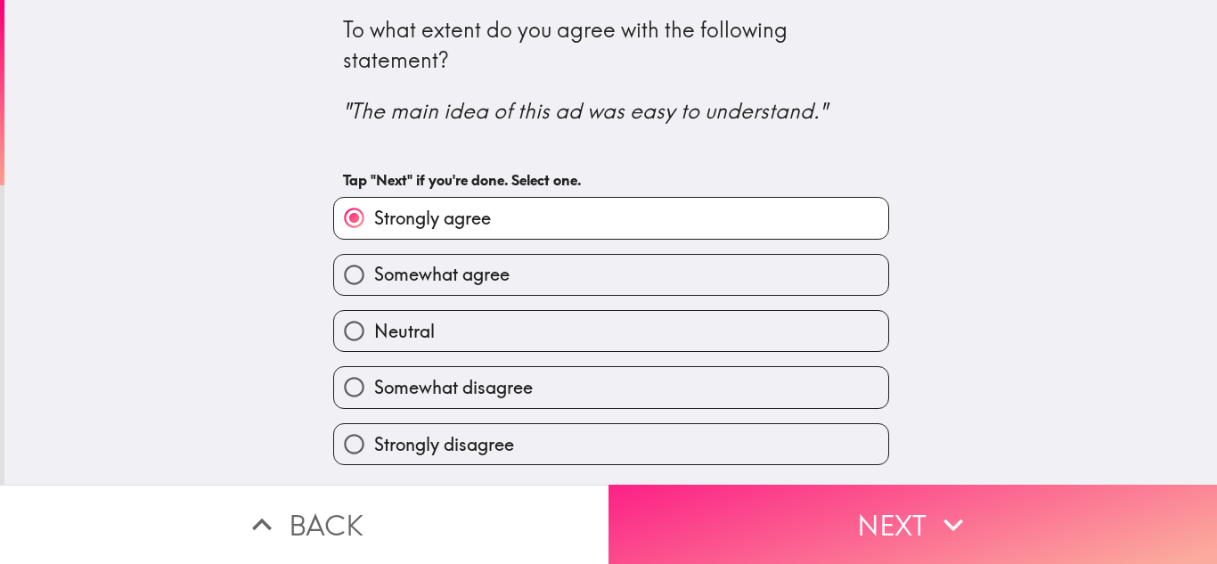
click at [1033, 517] on button "Next" at bounding box center [913, 524] width 609 height 79
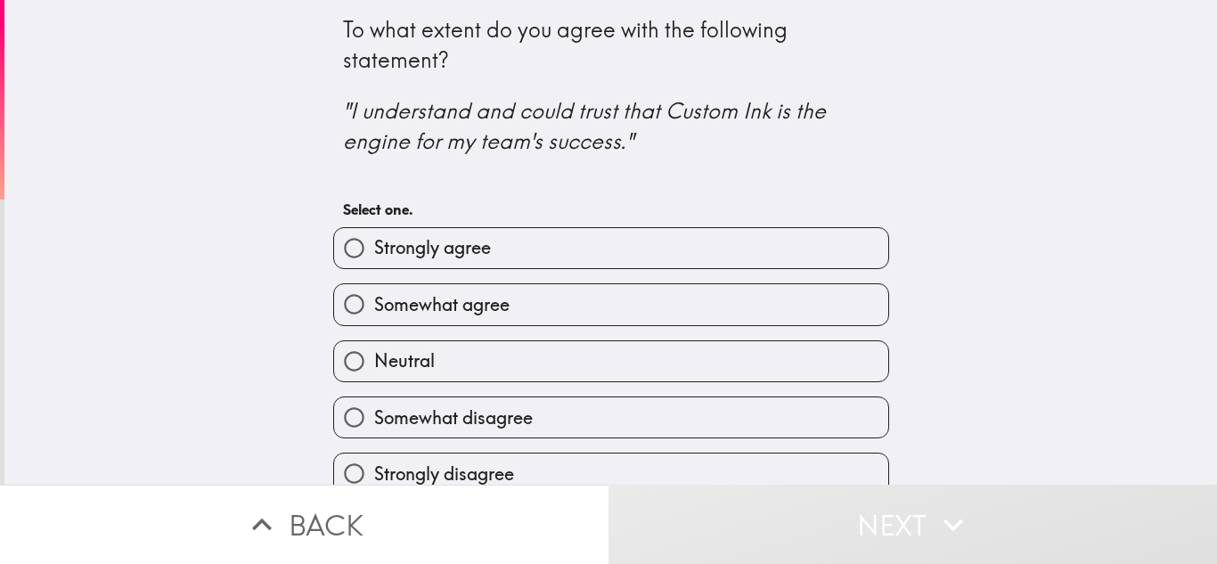
click at [619, 257] on label "Strongly agree" at bounding box center [611, 248] width 554 height 40
click at [374, 257] on input "Strongly agree" at bounding box center [354, 248] width 40 height 40
radio input "true"
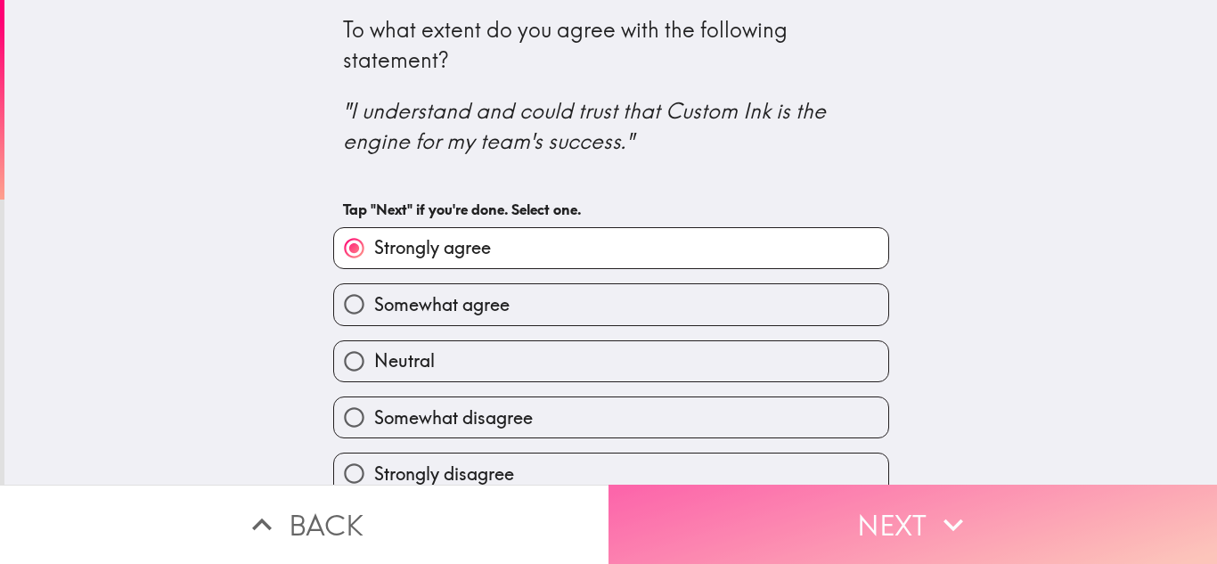
click at [1016, 524] on button "Next" at bounding box center [913, 524] width 609 height 79
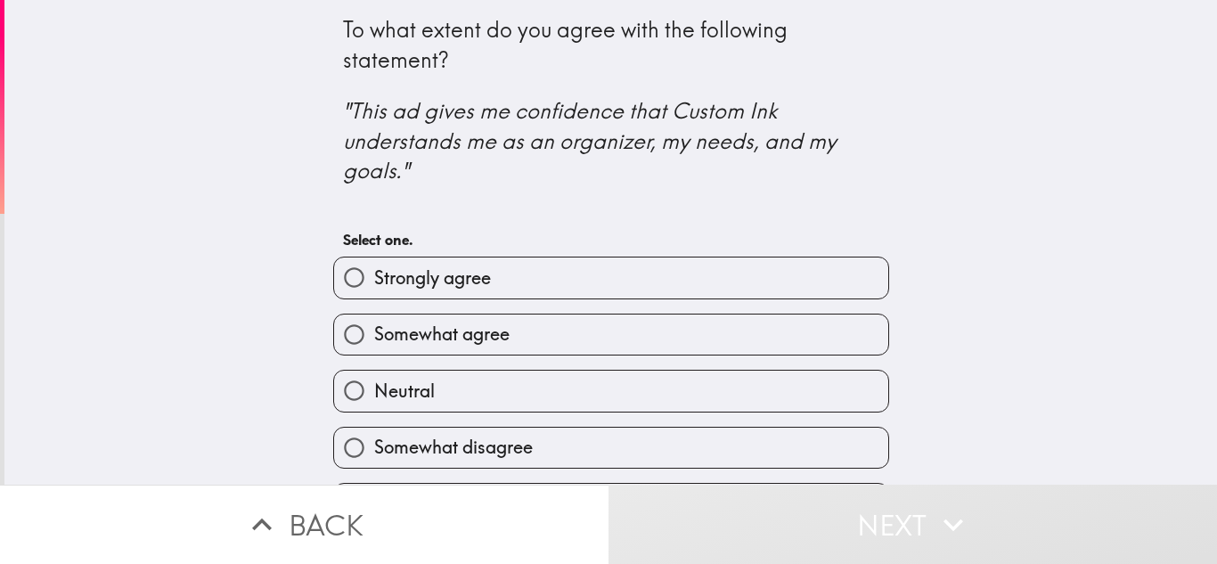
click at [562, 263] on label "Strongly agree" at bounding box center [611, 277] width 554 height 40
click at [374, 263] on input "Strongly agree" at bounding box center [354, 277] width 40 height 40
radio input "true"
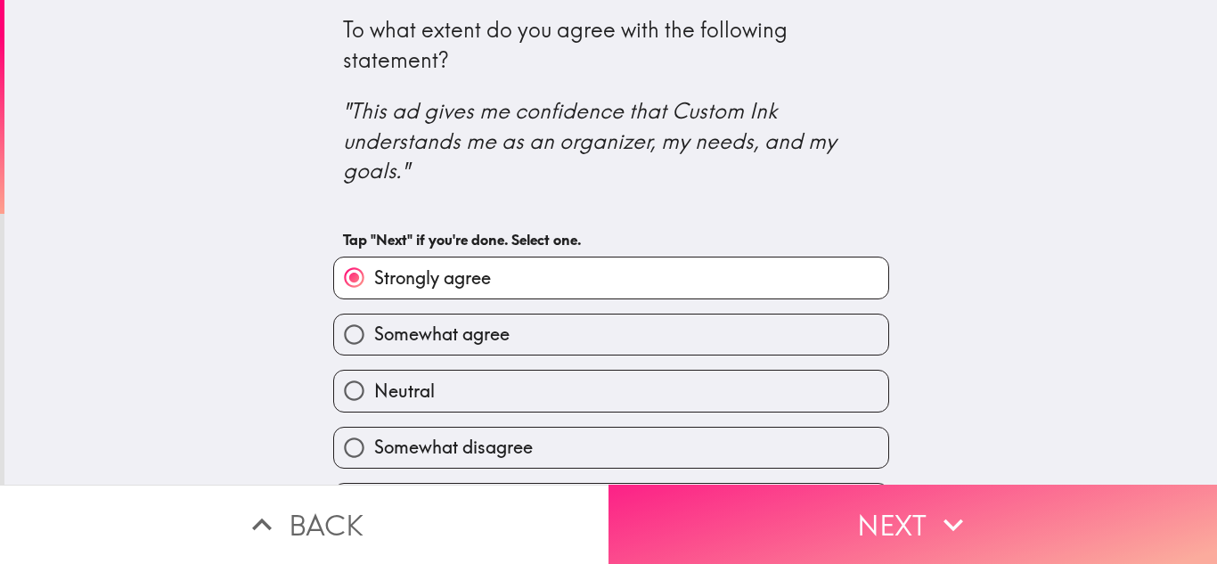
click at [934, 519] on icon "button" at bounding box center [953, 524] width 39 height 39
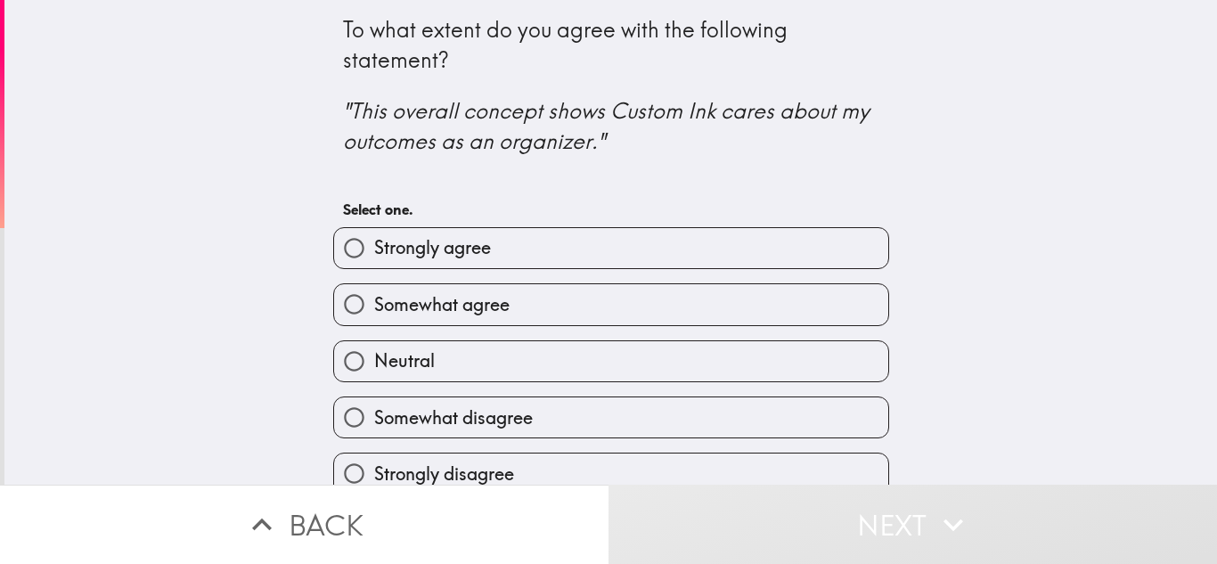
click at [577, 271] on div "Somewhat agree" at bounding box center [604, 297] width 570 height 56
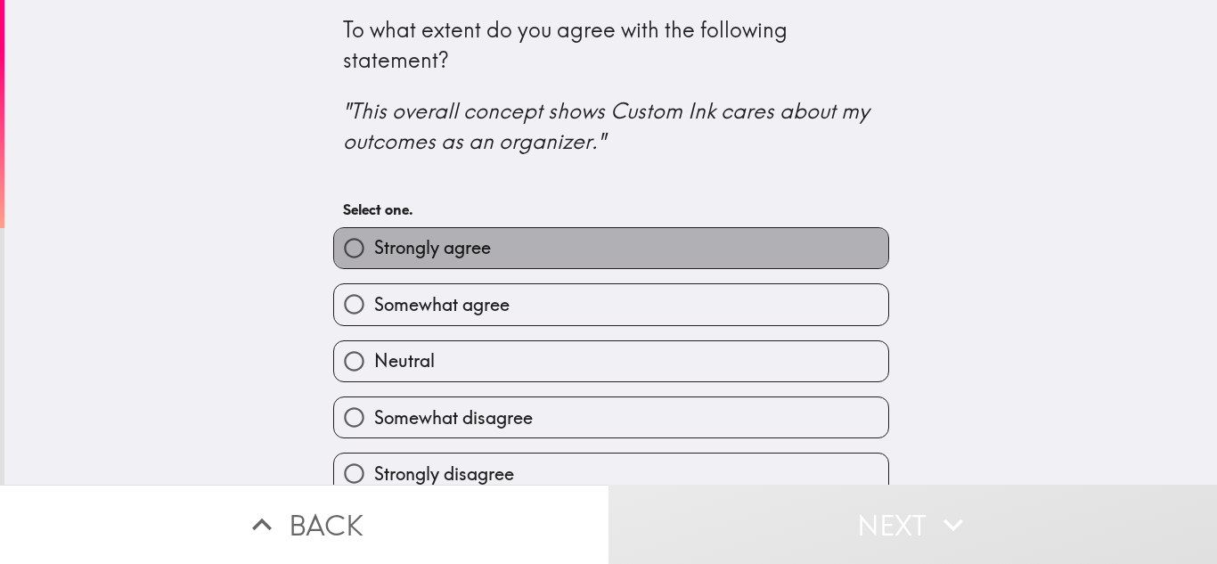
click at [693, 261] on label "Strongly agree" at bounding box center [611, 248] width 554 height 40
click at [374, 261] on input "Strongly agree" at bounding box center [354, 248] width 40 height 40
radio input "true"
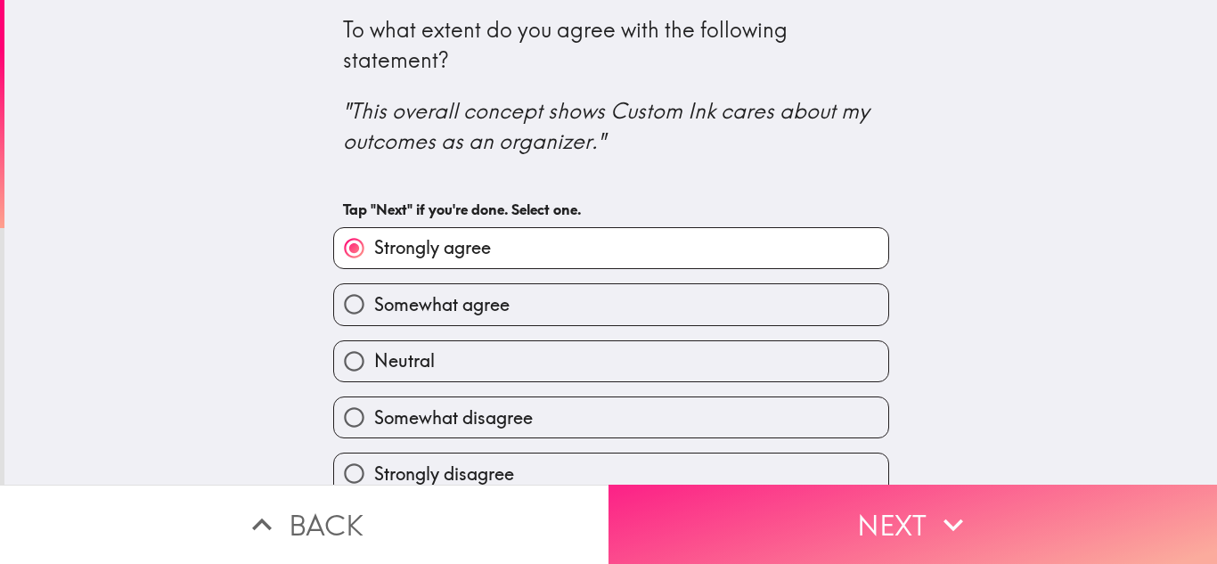
click at [908, 527] on button "Next" at bounding box center [913, 524] width 609 height 79
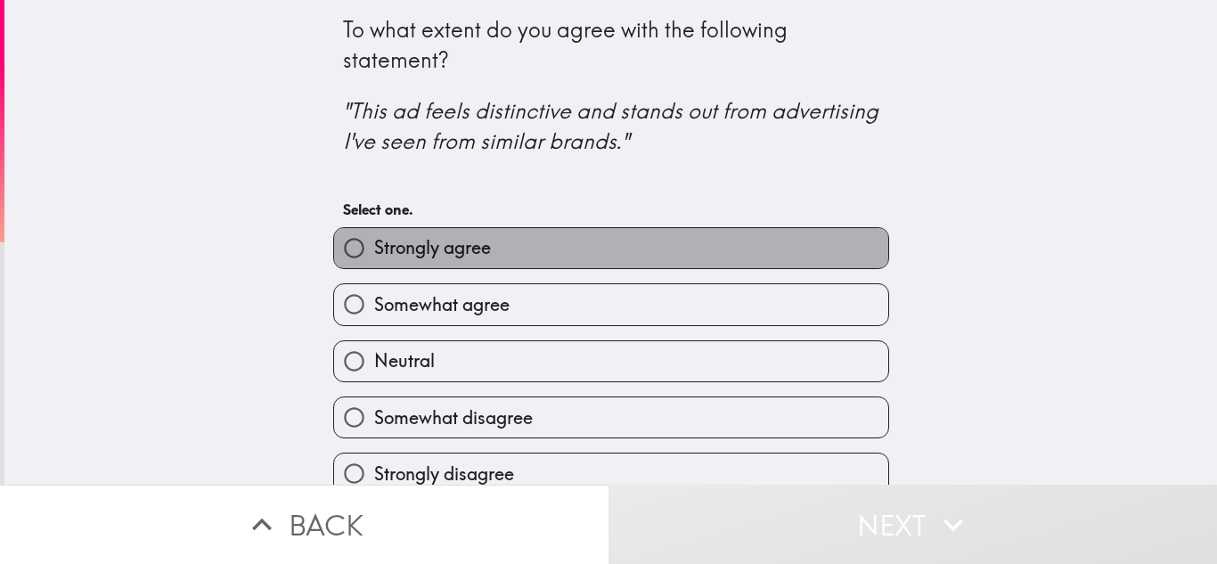
click at [598, 268] on label "Strongly agree" at bounding box center [611, 248] width 554 height 40
click at [374, 268] on input "Strongly agree" at bounding box center [354, 248] width 40 height 40
radio input "true"
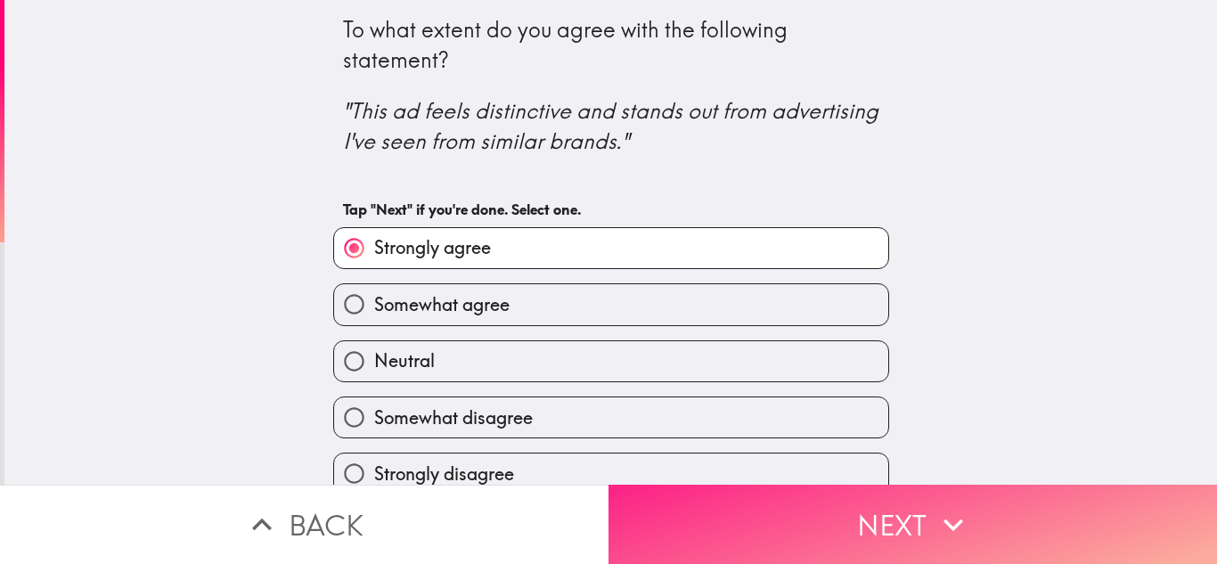
click at [904, 519] on button "Next" at bounding box center [913, 524] width 609 height 79
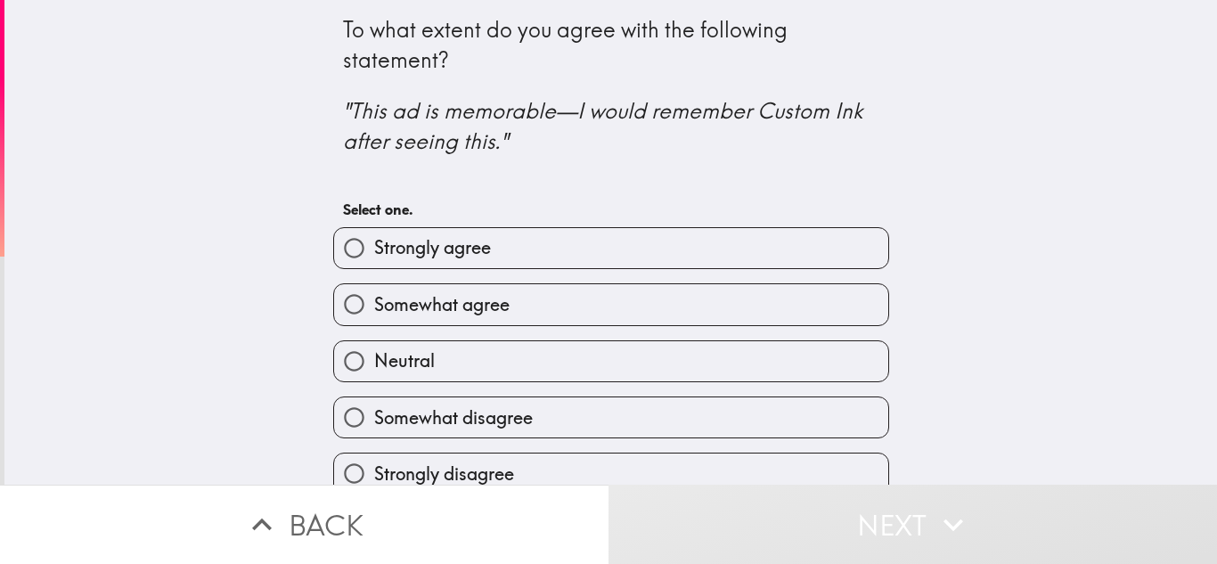
click at [595, 254] on label "Strongly agree" at bounding box center [611, 248] width 554 height 40
click at [374, 254] on input "Strongly agree" at bounding box center [354, 248] width 40 height 40
radio input "true"
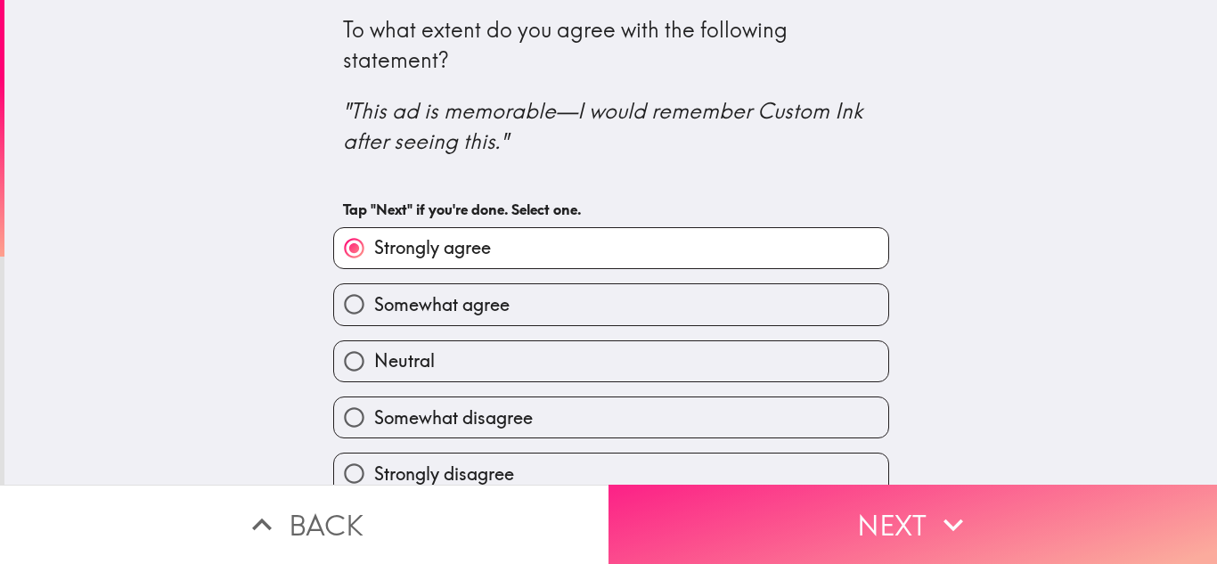
click at [920, 515] on button "Next" at bounding box center [913, 524] width 609 height 79
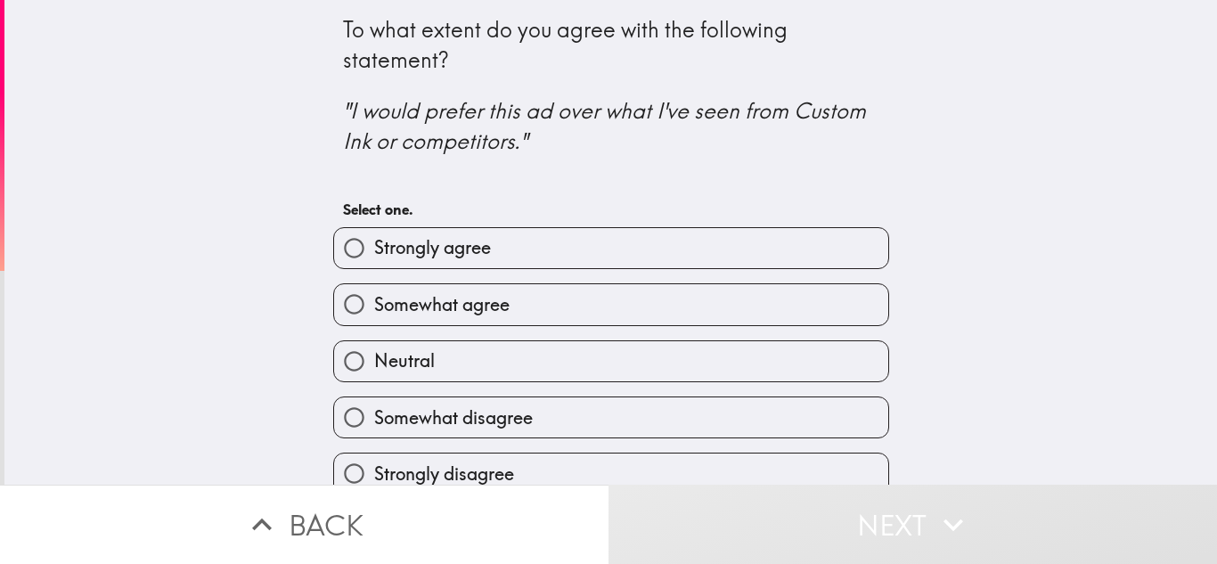
click at [551, 277] on div "Somewhat agree" at bounding box center [604, 297] width 570 height 56
click at [560, 286] on label "Somewhat agree" at bounding box center [611, 304] width 554 height 40
click at [374, 286] on input "Somewhat agree" at bounding box center [354, 304] width 40 height 40
radio input "true"
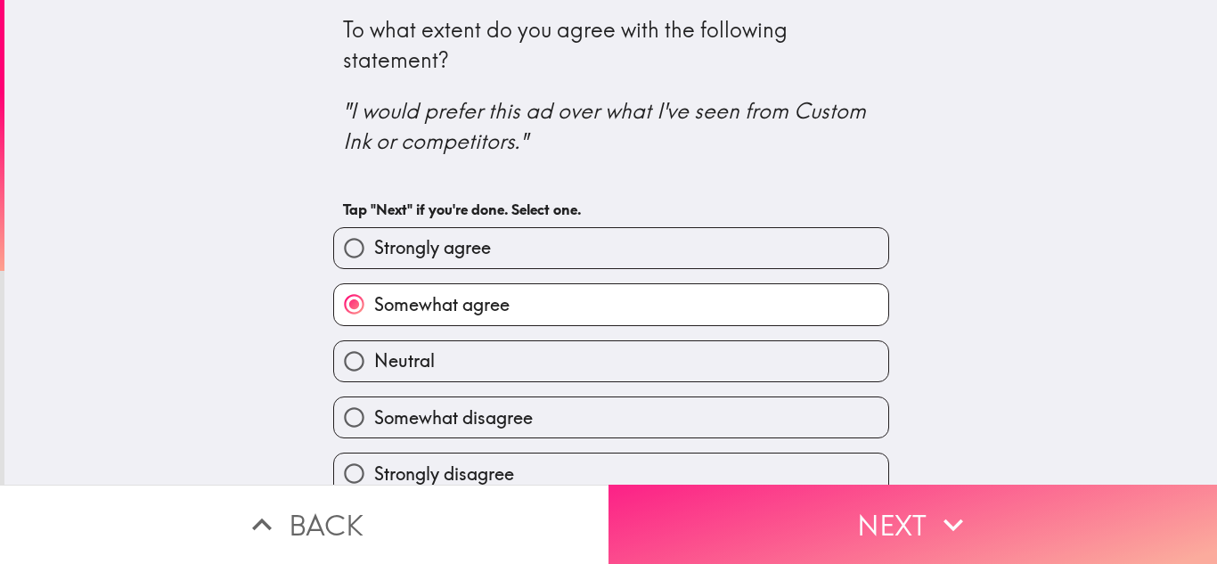
click at [946, 507] on icon "button" at bounding box center [953, 524] width 39 height 39
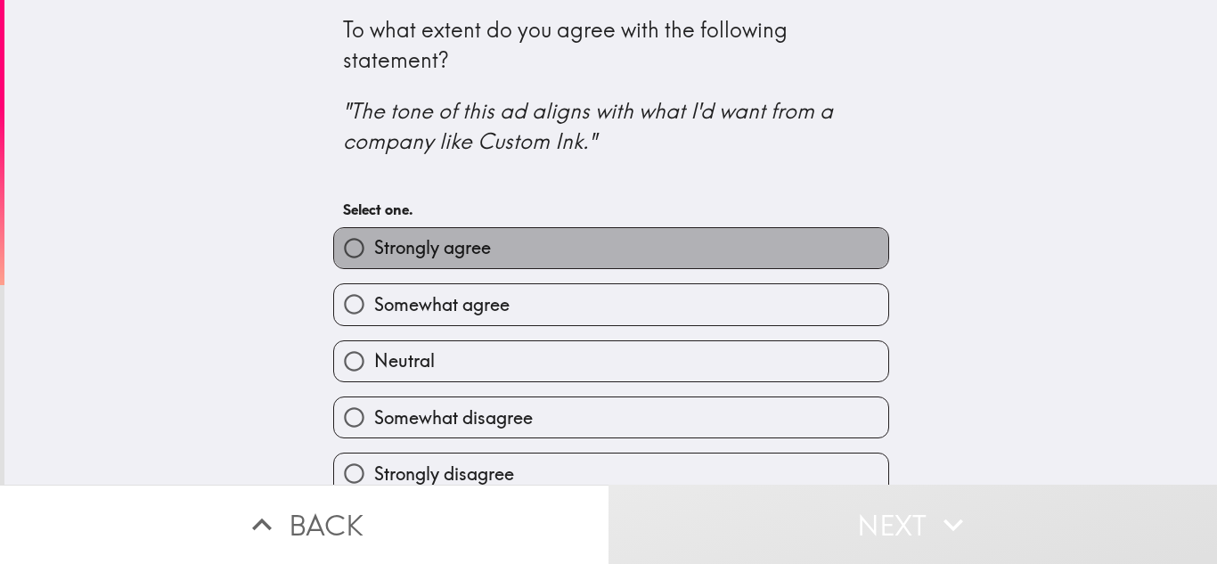
click at [552, 255] on label "Strongly agree" at bounding box center [611, 248] width 554 height 40
click at [374, 255] on input "Strongly agree" at bounding box center [354, 248] width 40 height 40
radio input "true"
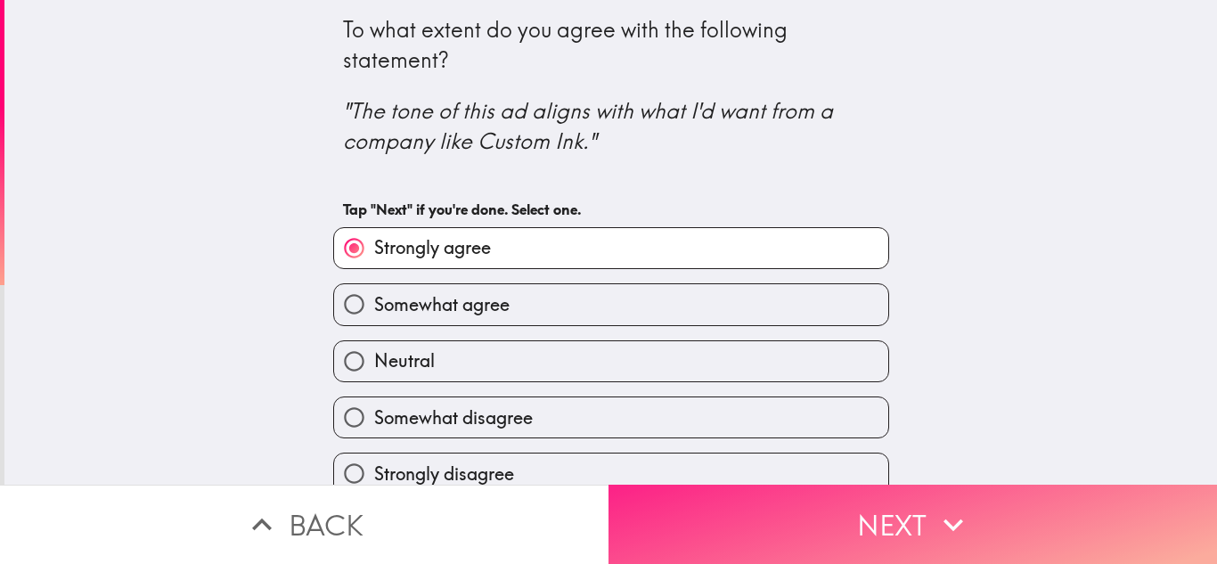
click at [967, 497] on button "Next" at bounding box center [913, 524] width 609 height 79
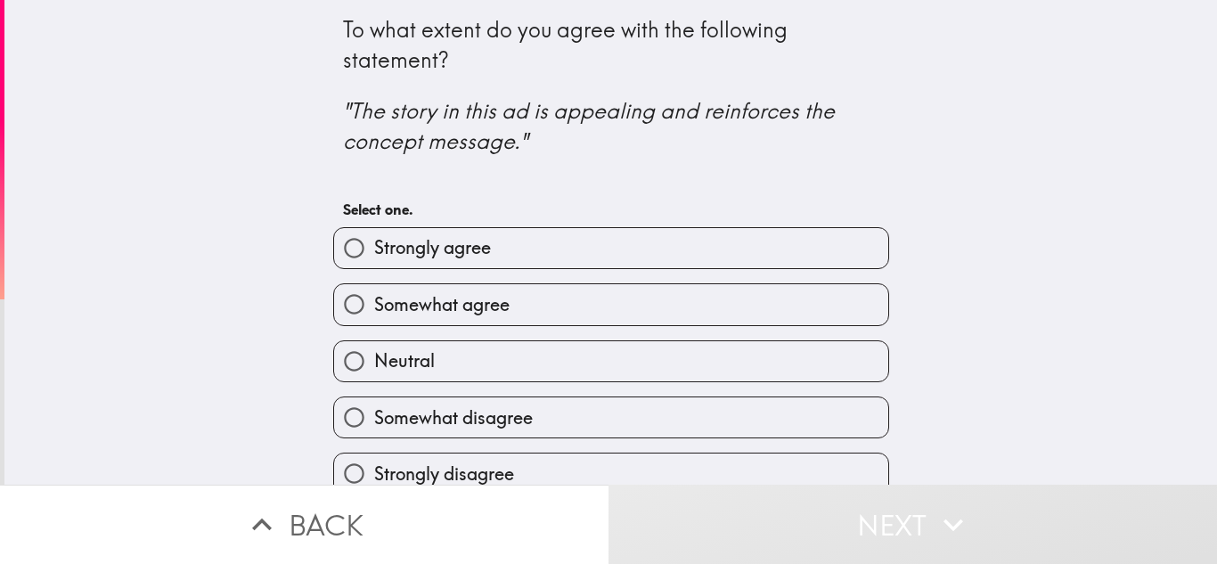
click at [572, 256] on label "Strongly agree" at bounding box center [611, 248] width 554 height 40
click at [374, 256] on input "Strongly agree" at bounding box center [354, 248] width 40 height 40
radio input "true"
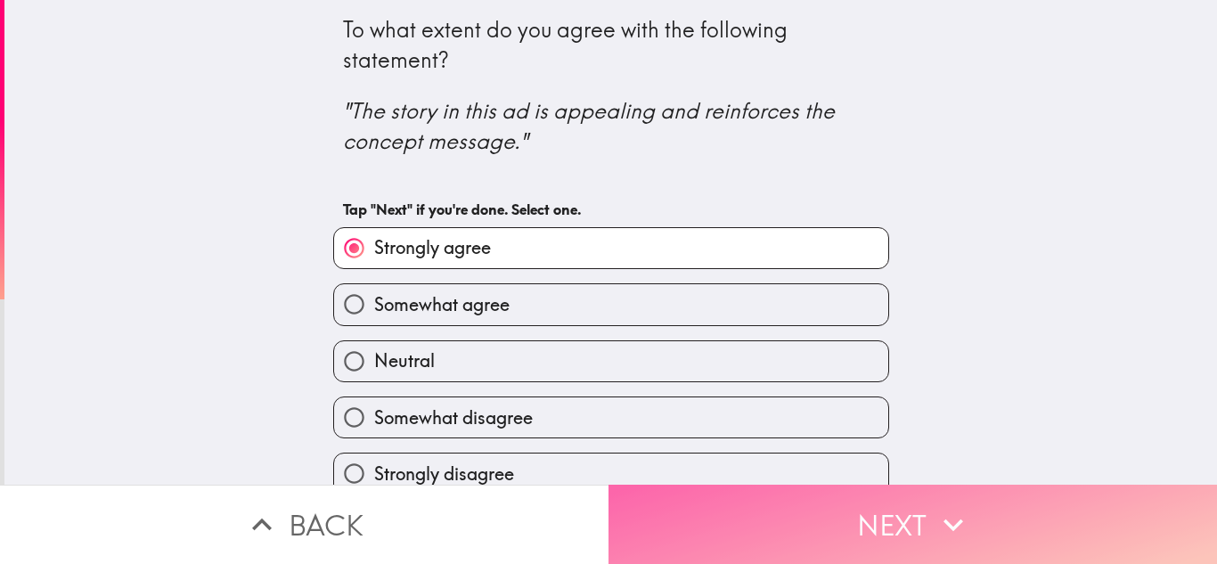
click at [961, 507] on icon "button" at bounding box center [953, 524] width 39 height 39
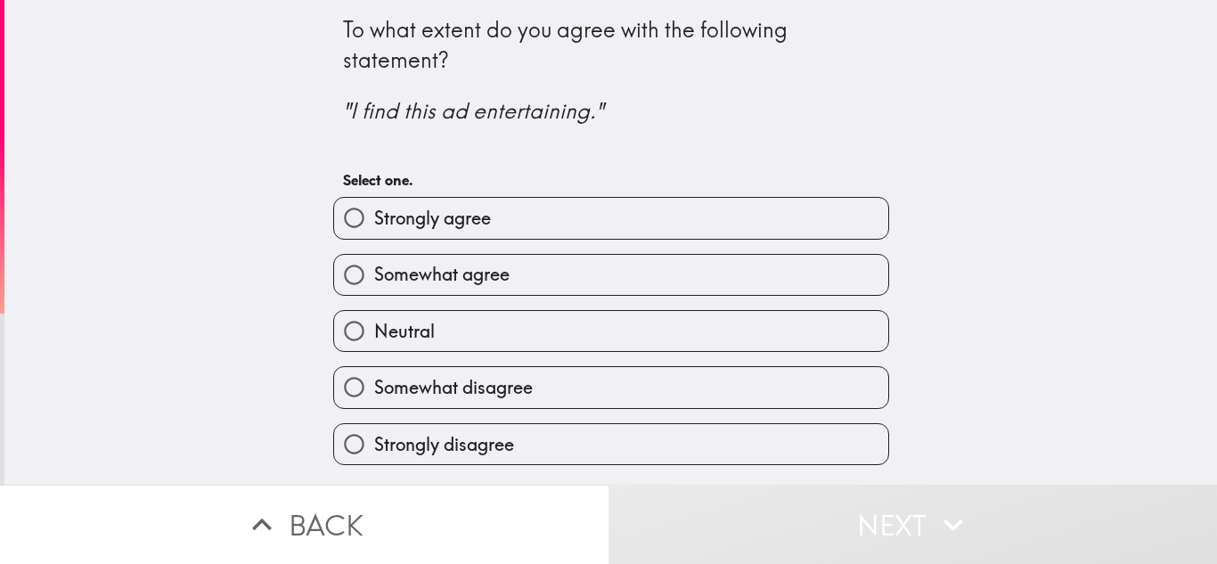
click at [666, 233] on label "Strongly agree" at bounding box center [611, 218] width 554 height 40
click at [374, 233] on input "Strongly agree" at bounding box center [354, 218] width 40 height 40
radio input "true"
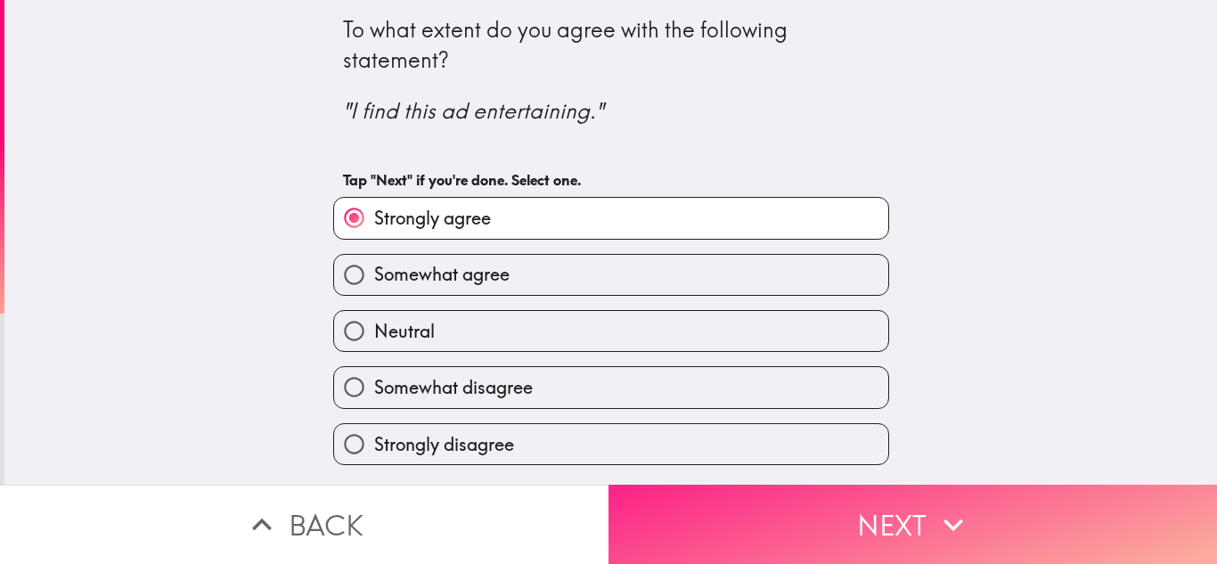
click at [1018, 511] on button "Next" at bounding box center [913, 524] width 609 height 79
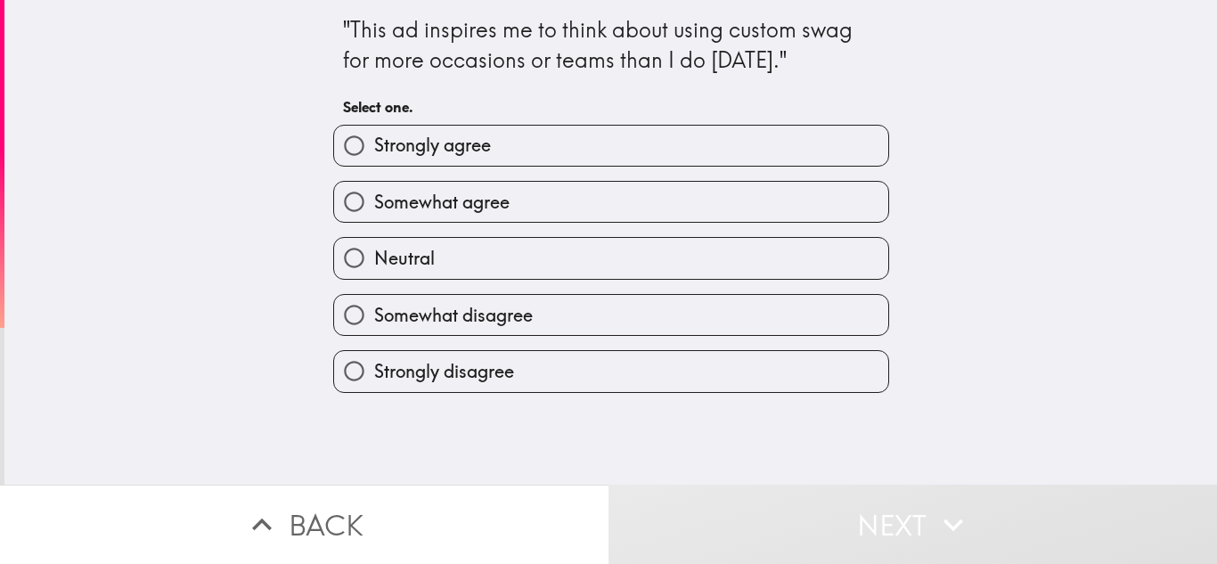
click at [648, 141] on label "Strongly agree" at bounding box center [611, 146] width 554 height 40
click at [374, 141] on input "Strongly agree" at bounding box center [354, 146] width 40 height 40
radio input "true"
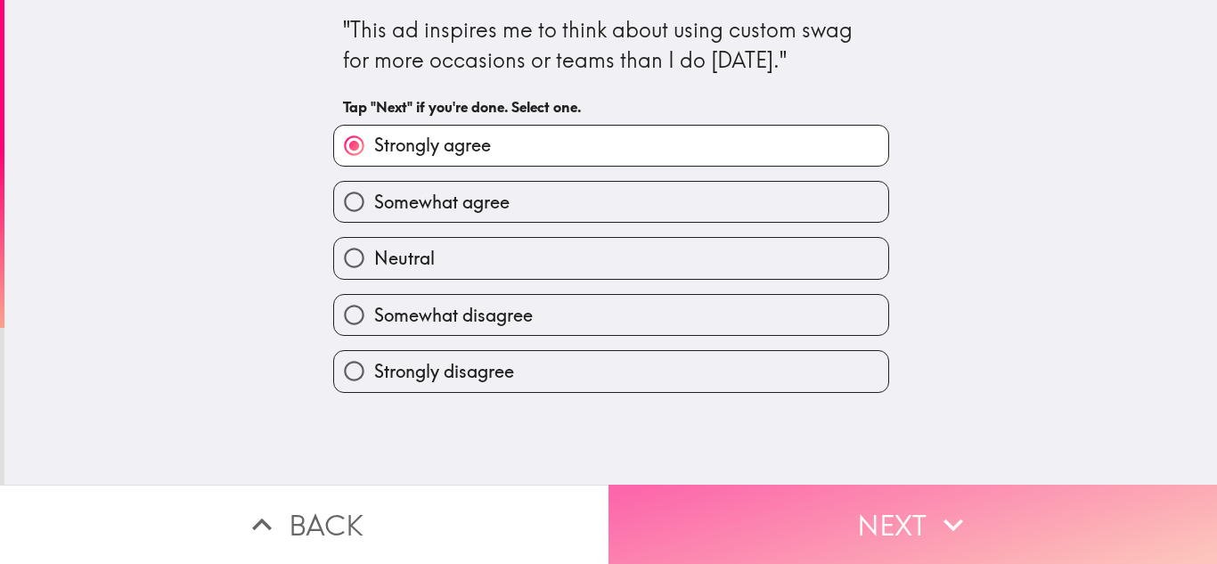
click at [936, 506] on icon "button" at bounding box center [953, 524] width 39 height 39
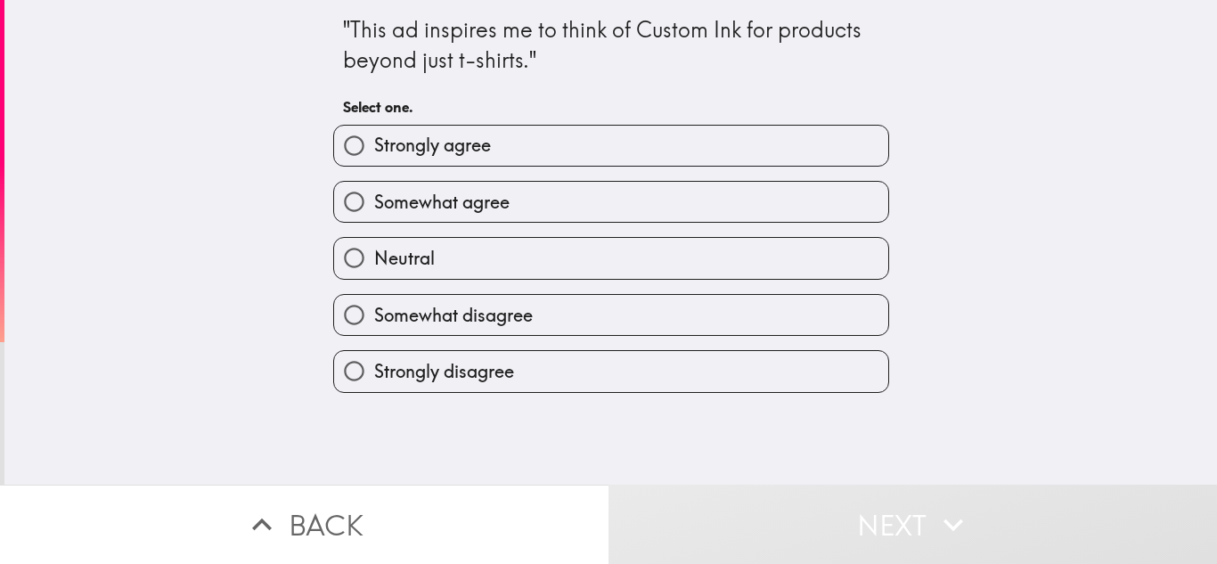
click at [580, 144] on label "Strongly agree" at bounding box center [611, 146] width 554 height 40
click at [374, 144] on input "Strongly agree" at bounding box center [354, 146] width 40 height 40
radio input "true"
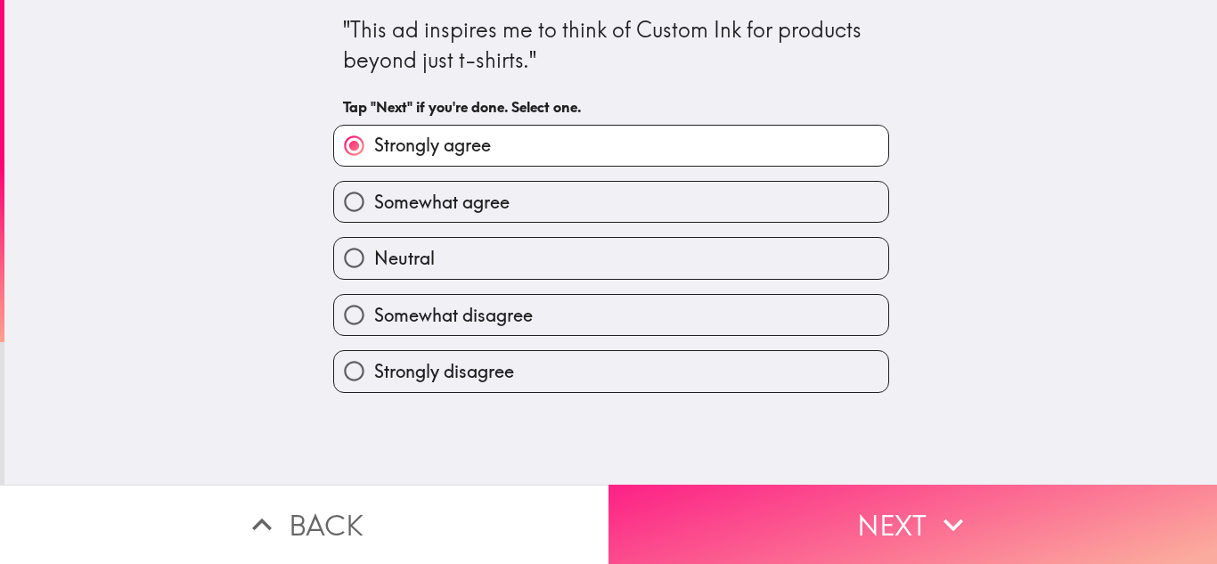
click at [966, 502] on button "Next" at bounding box center [913, 524] width 609 height 79
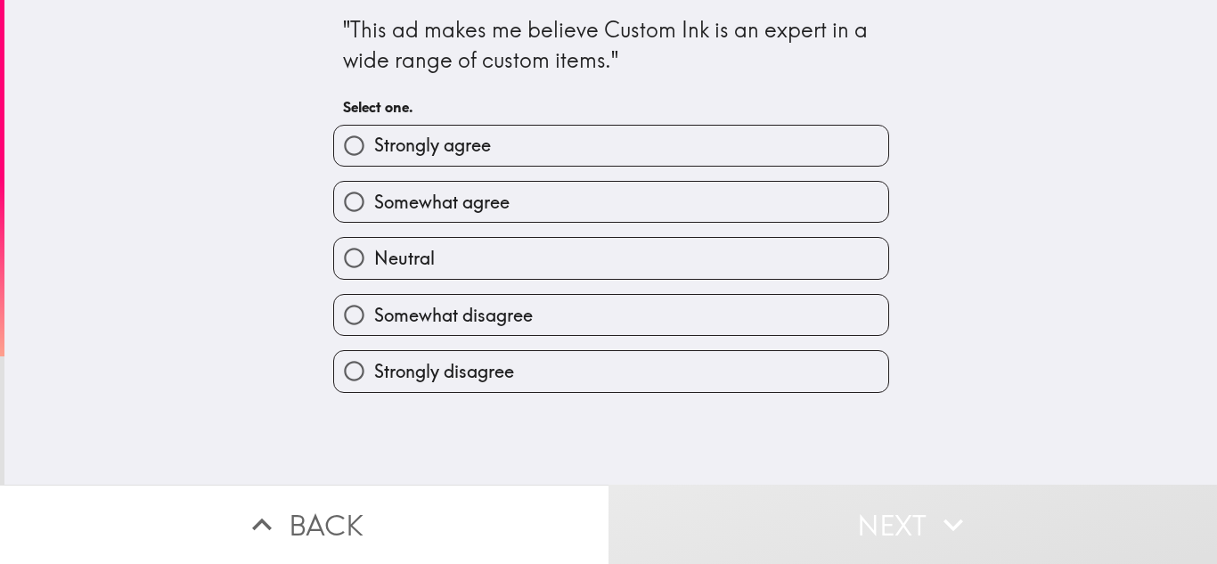
click at [569, 121] on div "Strongly agree" at bounding box center [604, 138] width 570 height 56
click at [581, 139] on label "Strongly agree" at bounding box center [611, 146] width 554 height 40
click at [374, 139] on input "Strongly agree" at bounding box center [354, 146] width 40 height 40
radio input "true"
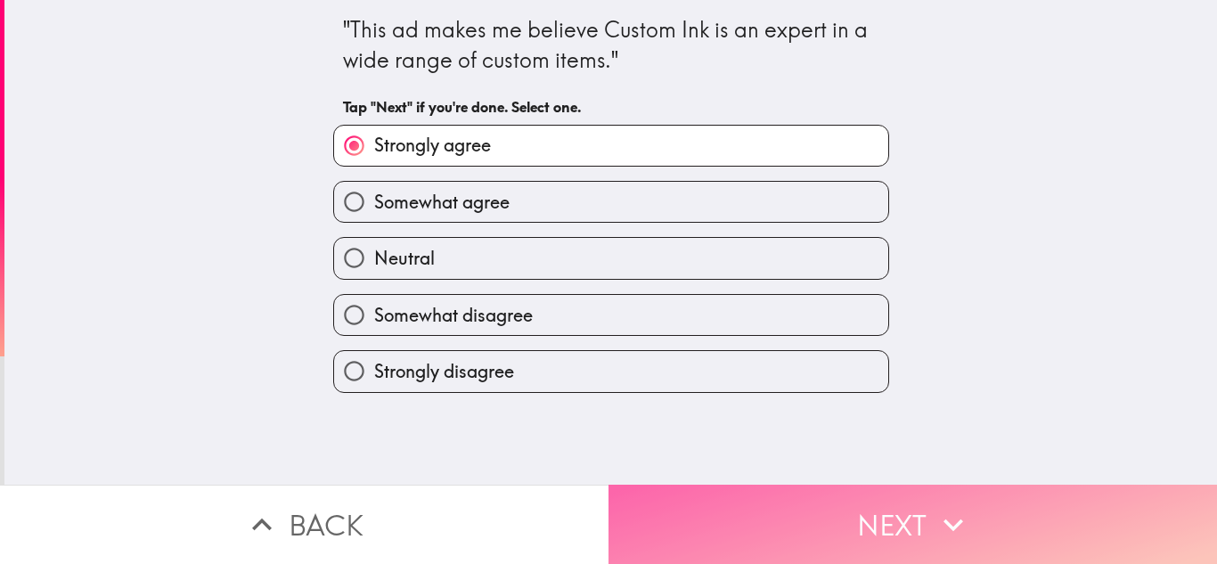
click at [939, 505] on icon "button" at bounding box center [953, 524] width 39 height 39
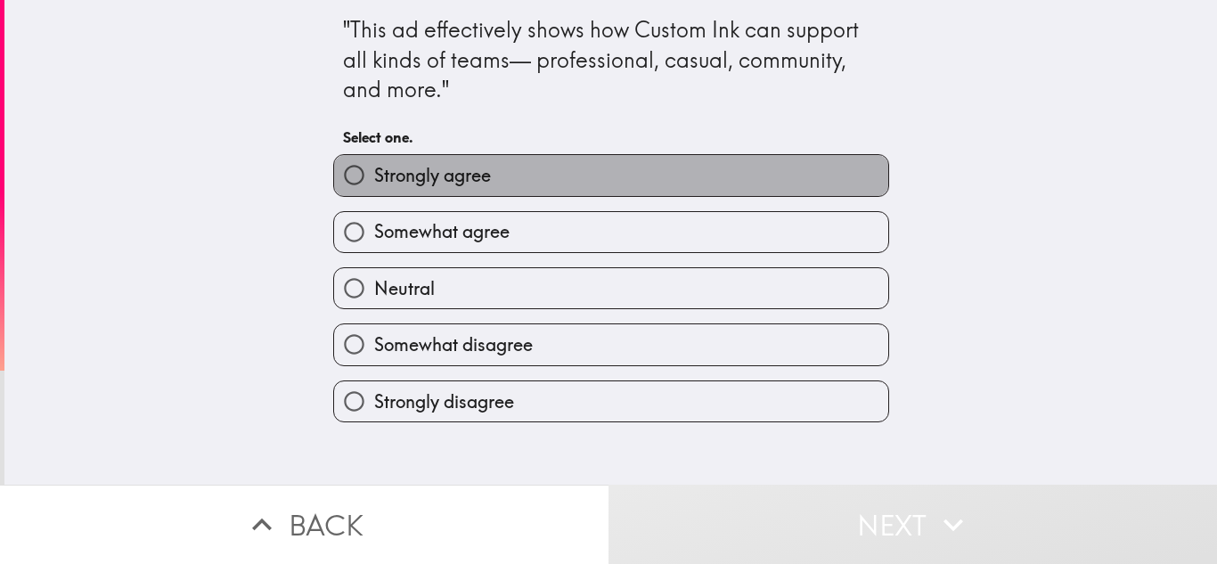
click at [622, 168] on label "Strongly agree" at bounding box center [611, 175] width 554 height 40
click at [374, 168] on input "Strongly agree" at bounding box center [354, 175] width 40 height 40
radio input "true"
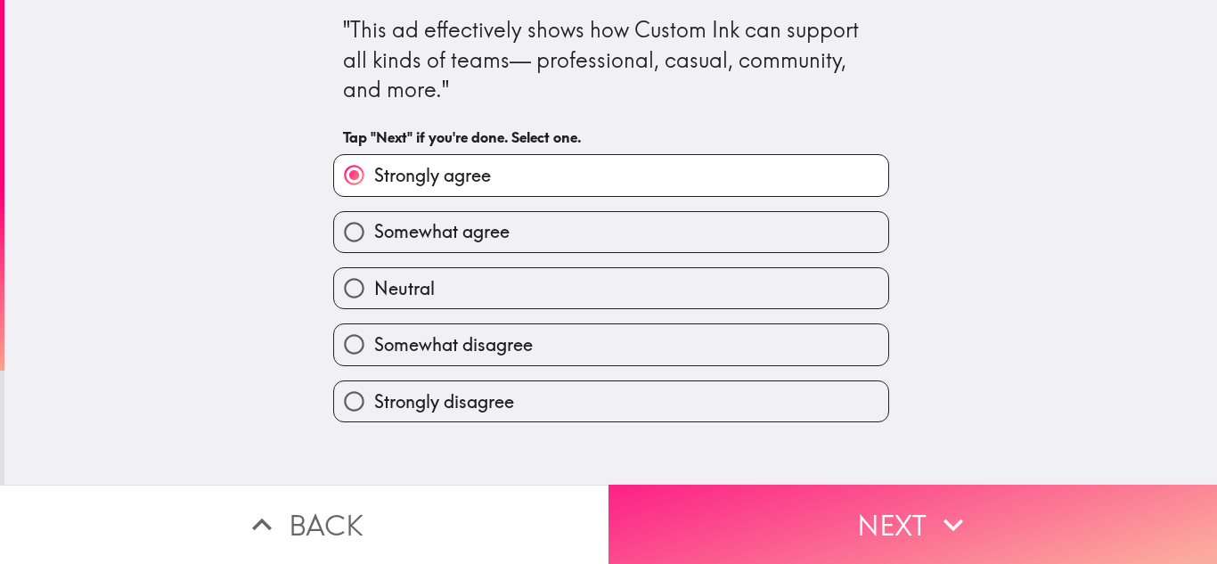
click at [952, 514] on icon "button" at bounding box center [953, 524] width 39 height 39
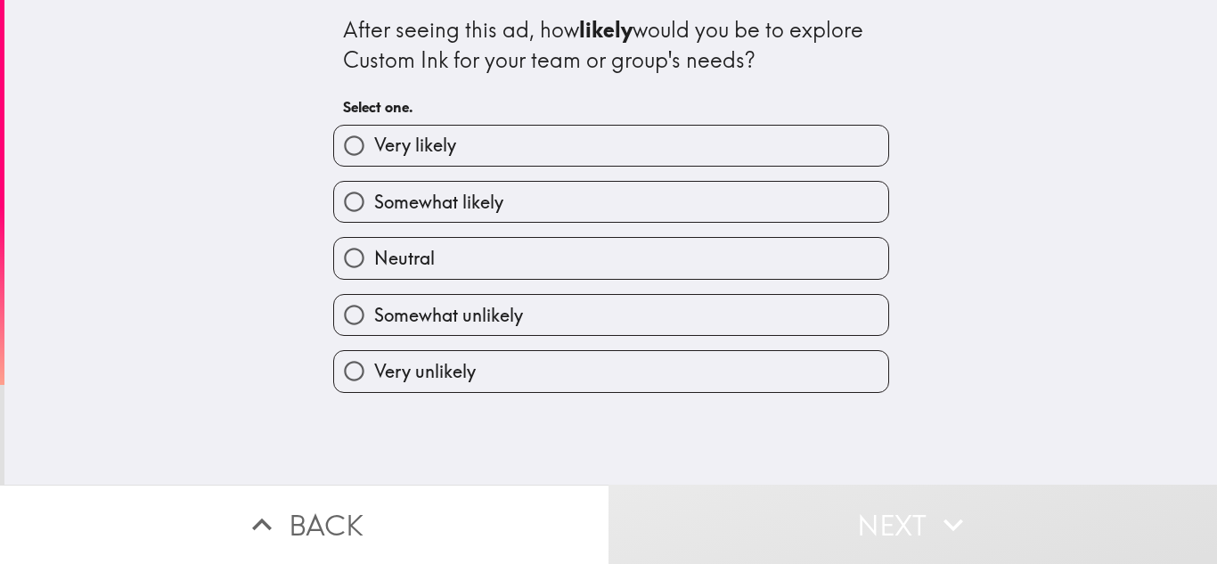
click at [518, 200] on label "Somewhat likely" at bounding box center [611, 202] width 554 height 40
click at [374, 200] on input "Somewhat likely" at bounding box center [354, 202] width 40 height 40
radio input "true"
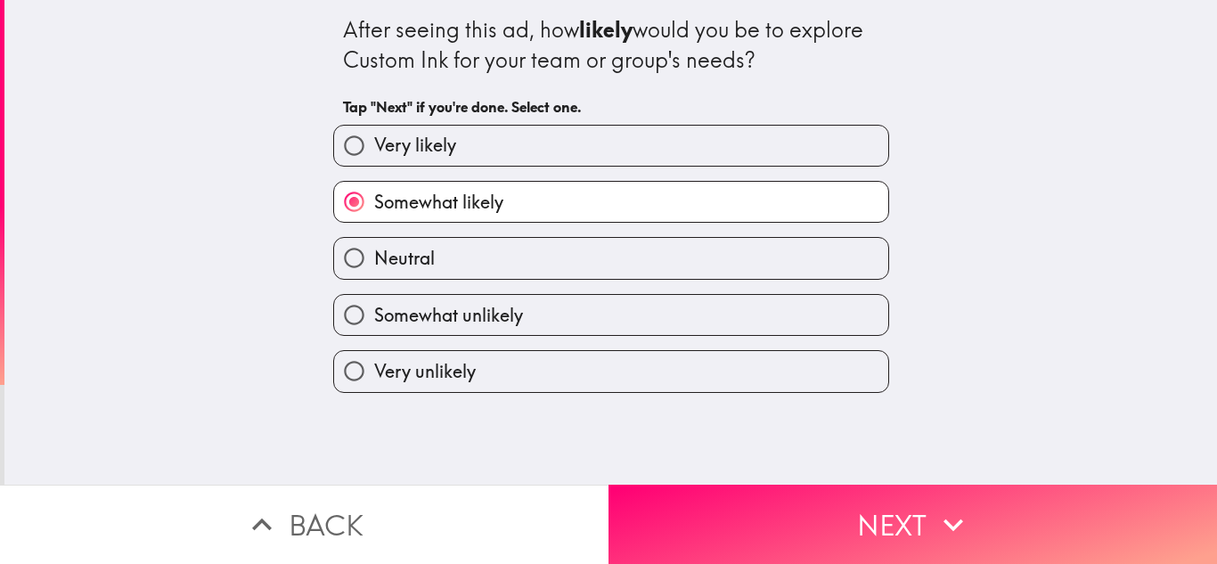
click at [674, 144] on label "Very likely" at bounding box center [611, 146] width 554 height 40
click at [374, 144] on input "Very likely" at bounding box center [354, 146] width 40 height 40
radio input "true"
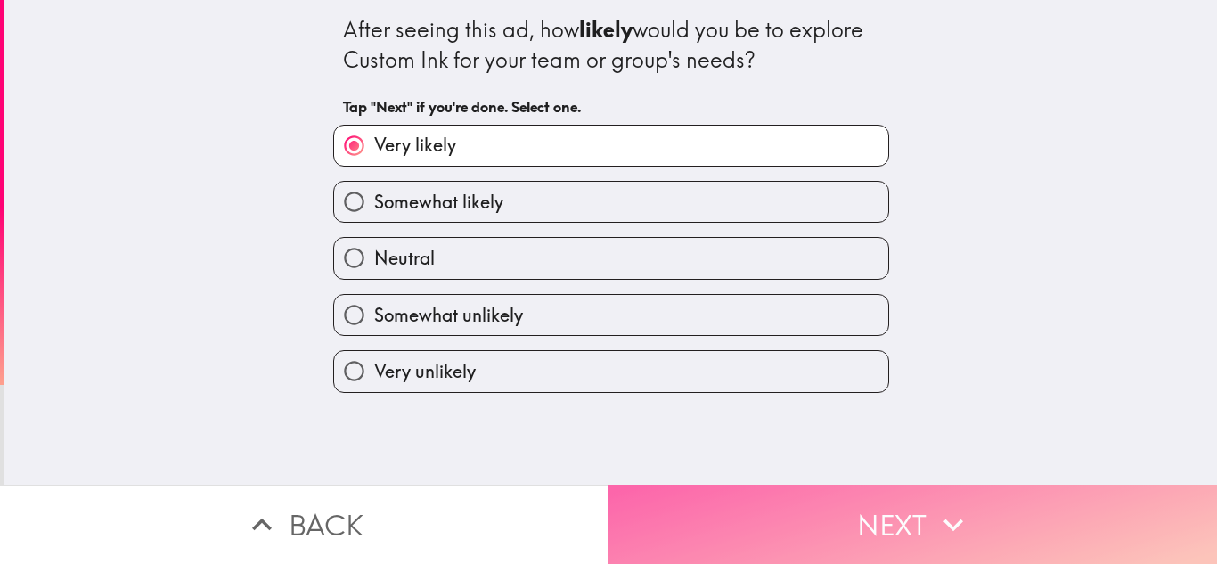
click at [934, 505] on icon "button" at bounding box center [953, 524] width 39 height 39
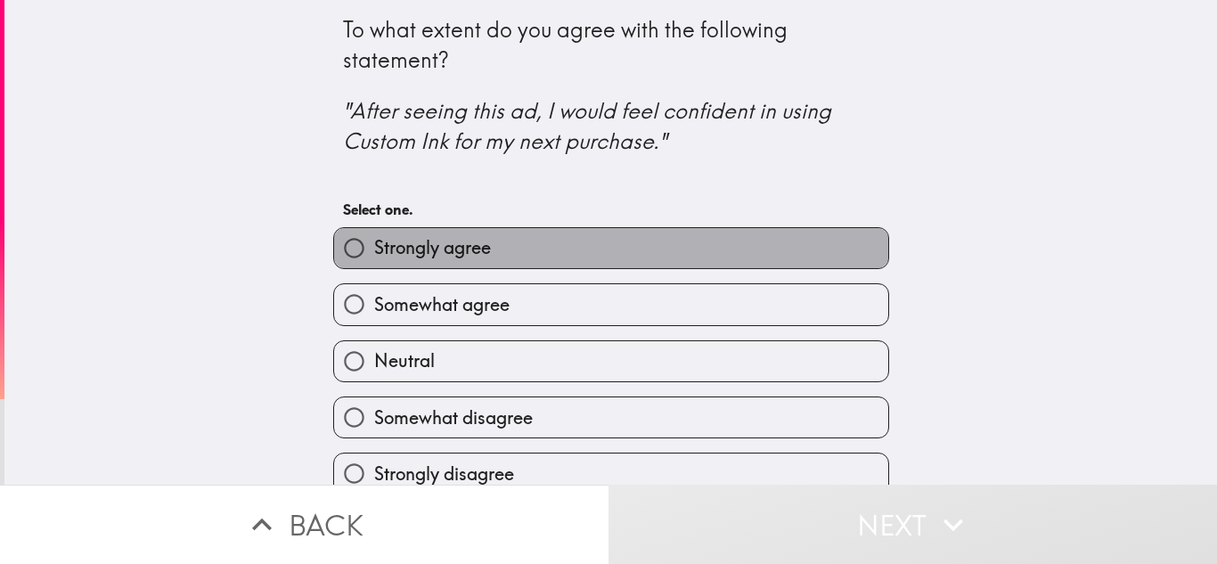
click at [616, 257] on label "Strongly agree" at bounding box center [611, 248] width 554 height 40
click at [374, 257] on input "Strongly agree" at bounding box center [354, 248] width 40 height 40
radio input "true"
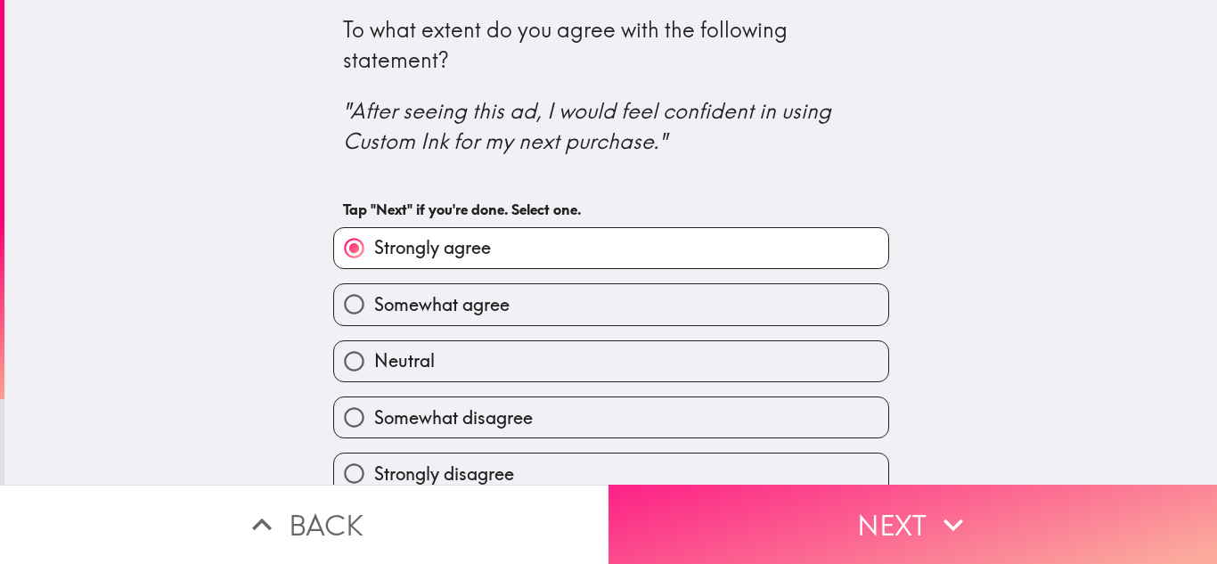
click at [907, 507] on button "Next" at bounding box center [913, 524] width 609 height 79
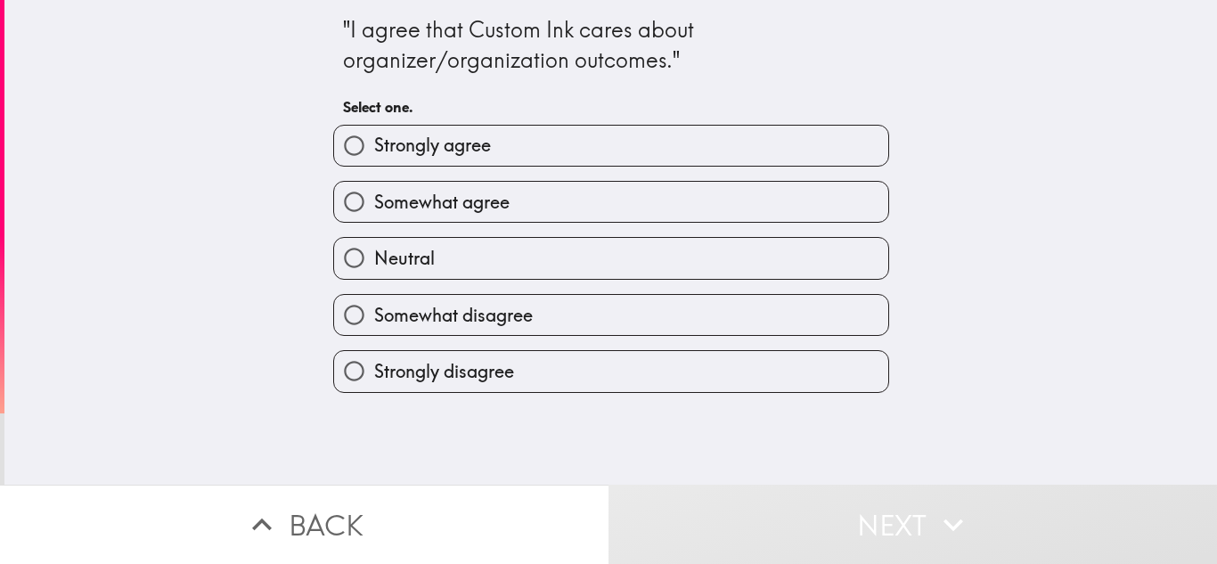
click at [586, 174] on div "Somewhat agree" at bounding box center [604, 195] width 570 height 56
click at [584, 172] on div "Somewhat agree" at bounding box center [604, 195] width 570 height 56
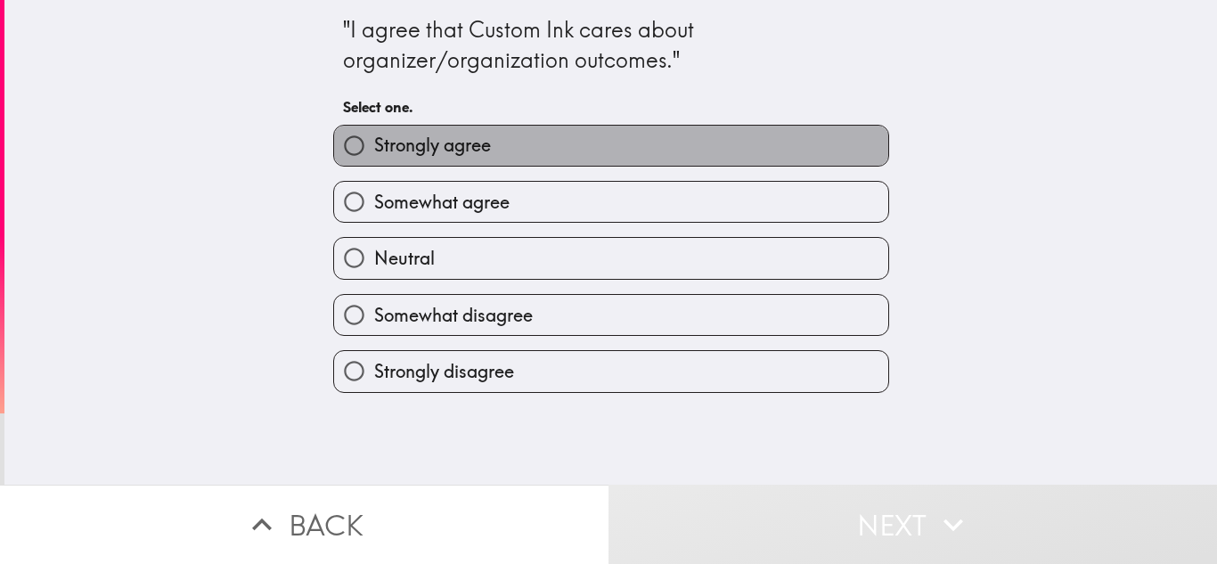
click at [635, 153] on label "Strongly agree" at bounding box center [611, 146] width 554 height 40
click at [374, 153] on input "Strongly agree" at bounding box center [354, 146] width 40 height 40
radio input "true"
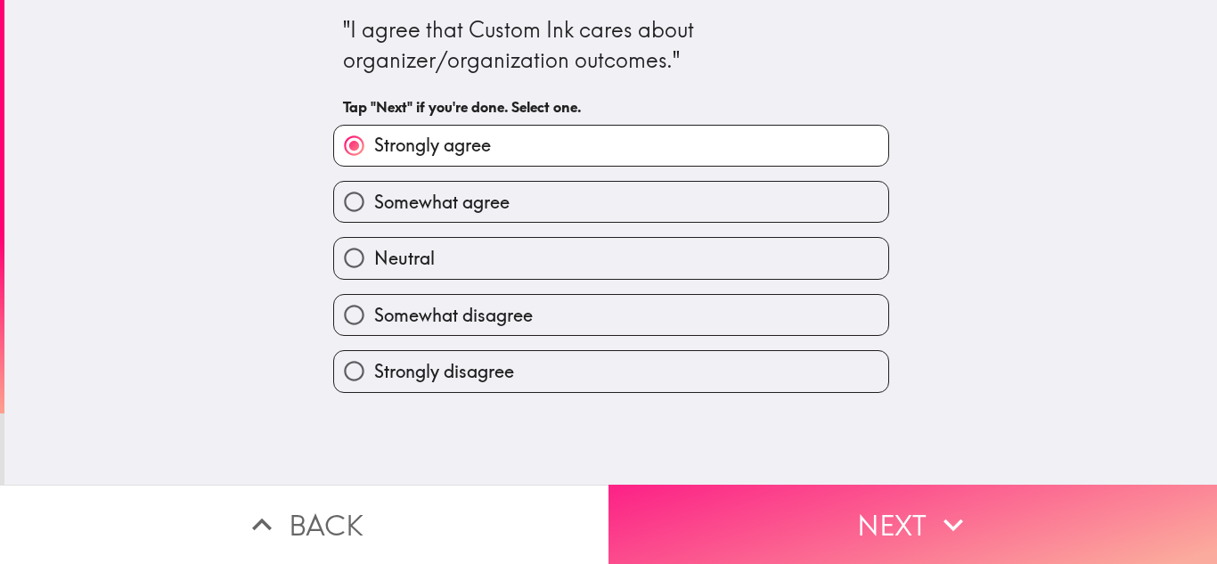
click at [904, 513] on button "Next" at bounding box center [913, 524] width 609 height 79
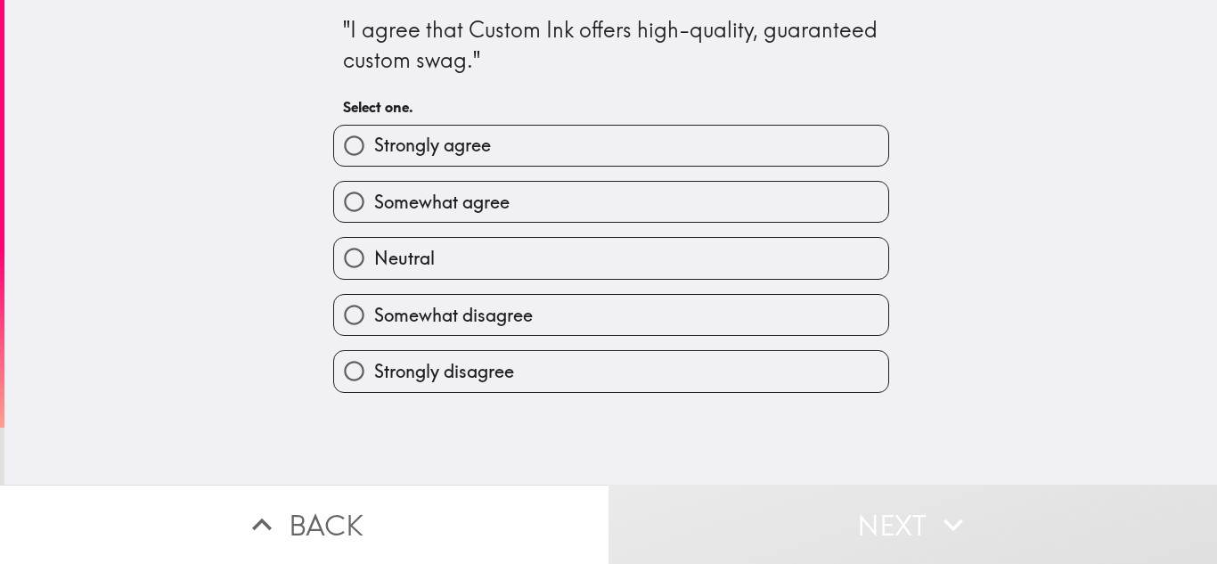
click at [455, 155] on span "Strongly agree" at bounding box center [432, 145] width 117 height 25
click at [374, 155] on input "Strongly agree" at bounding box center [354, 146] width 40 height 40
radio input "true"
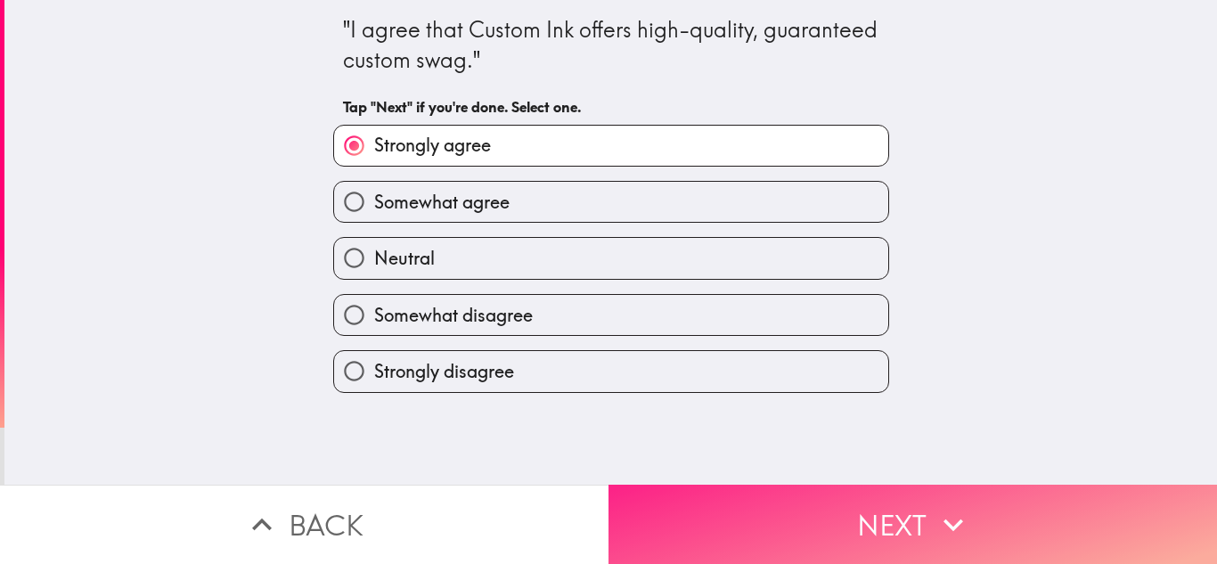
click at [910, 512] on button "Next" at bounding box center [913, 524] width 609 height 79
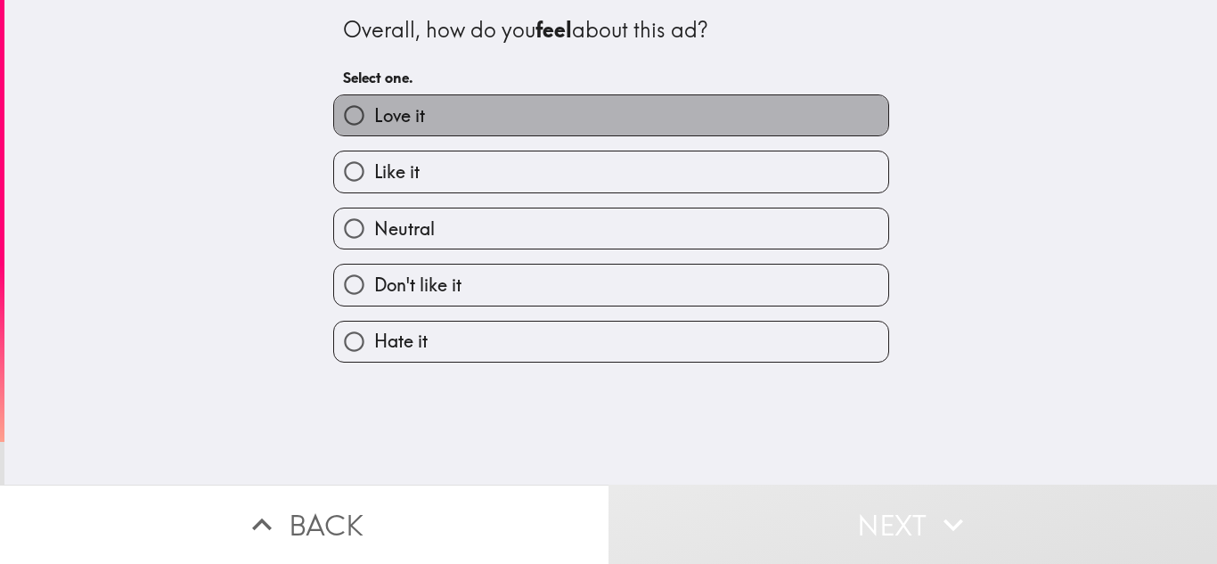
click at [474, 119] on label "Love it" at bounding box center [611, 115] width 554 height 40
click at [374, 119] on input "Love it" at bounding box center [354, 115] width 40 height 40
radio input "true"
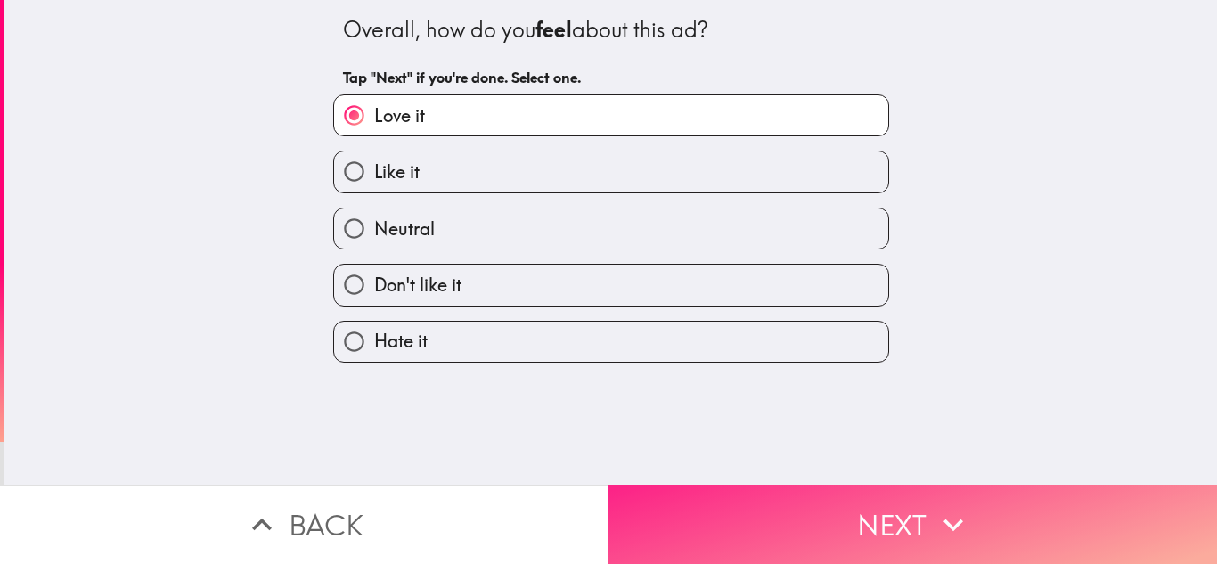
click at [900, 527] on button "Next" at bounding box center [913, 524] width 609 height 79
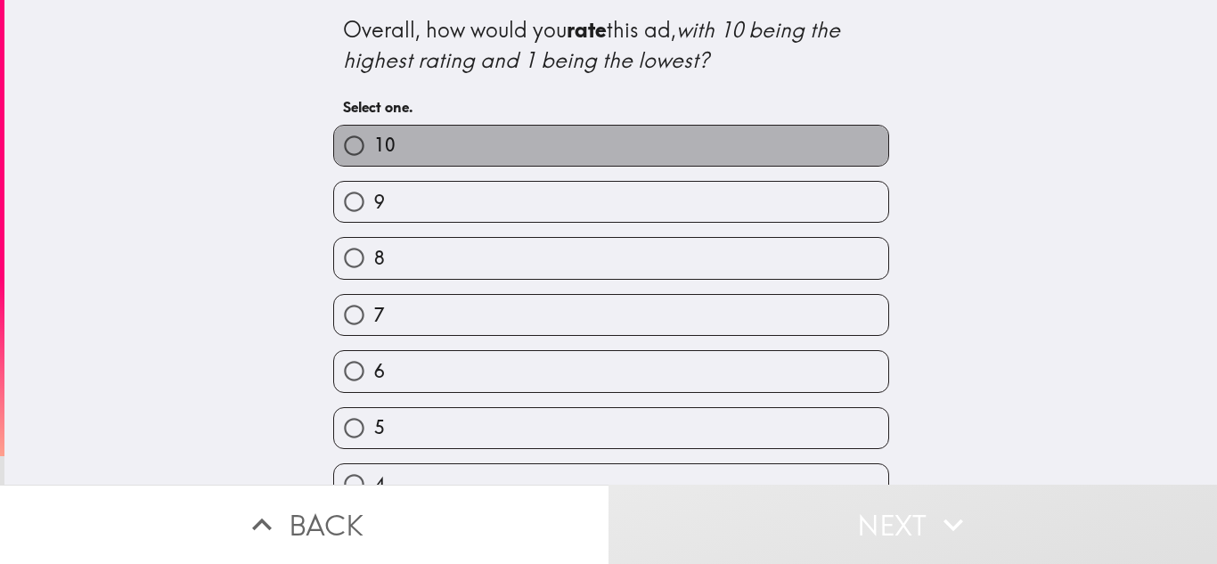
click at [593, 148] on label "10" at bounding box center [611, 146] width 554 height 40
click at [374, 148] on input "10" at bounding box center [354, 146] width 40 height 40
radio input "true"
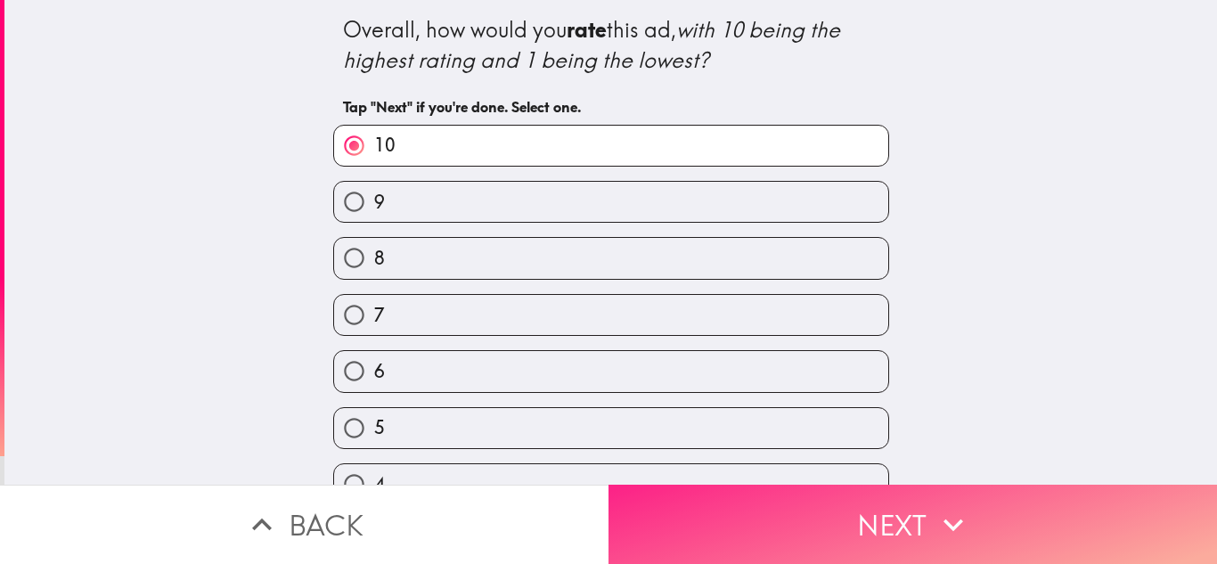
click at [883, 512] on button "Next" at bounding box center [913, 524] width 609 height 79
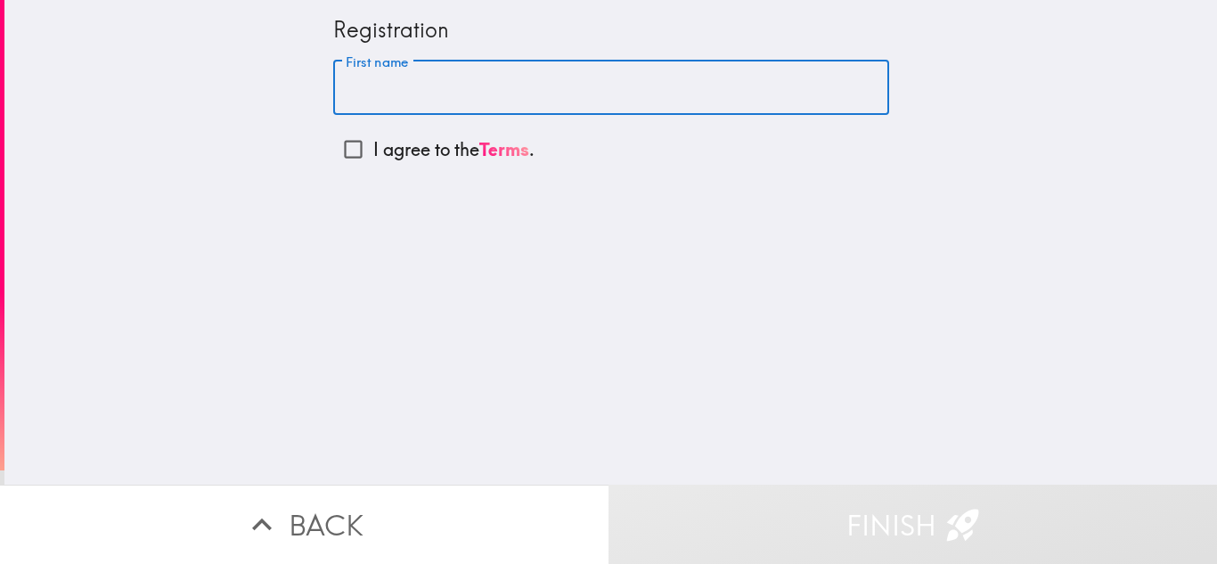
click at [435, 90] on input "First name" at bounding box center [611, 88] width 556 height 55
type input "[PERSON_NAME]"
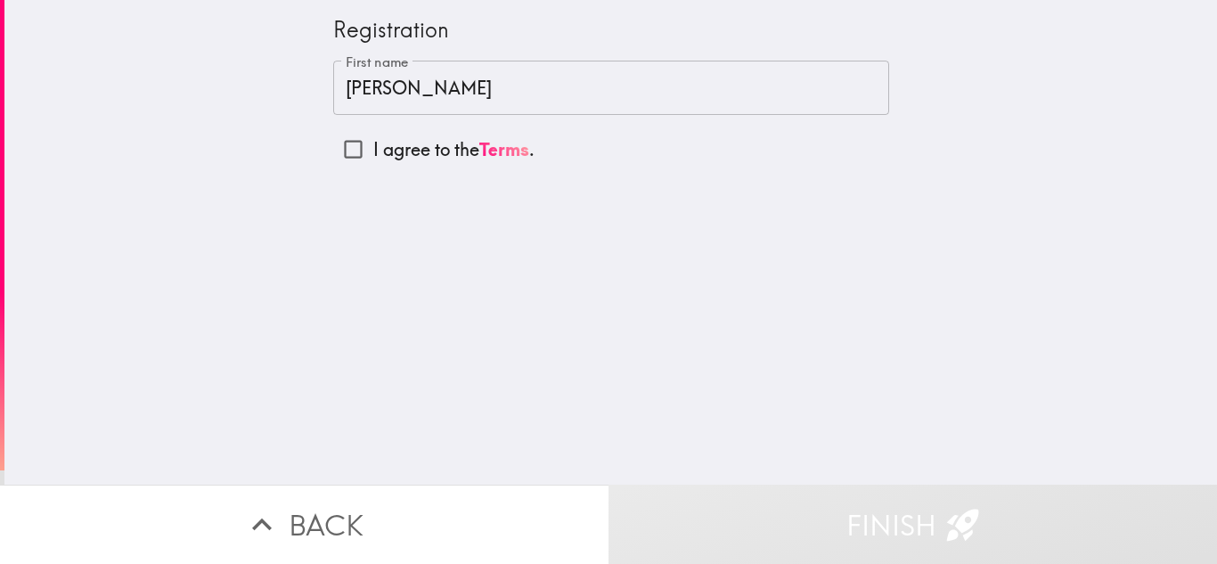
click at [425, 135] on label "I agree to the Terms ." at bounding box center [611, 149] width 556 height 40
click at [373, 135] on input "I agree to the Terms ." at bounding box center [353, 149] width 40 height 40
checkbox input "true"
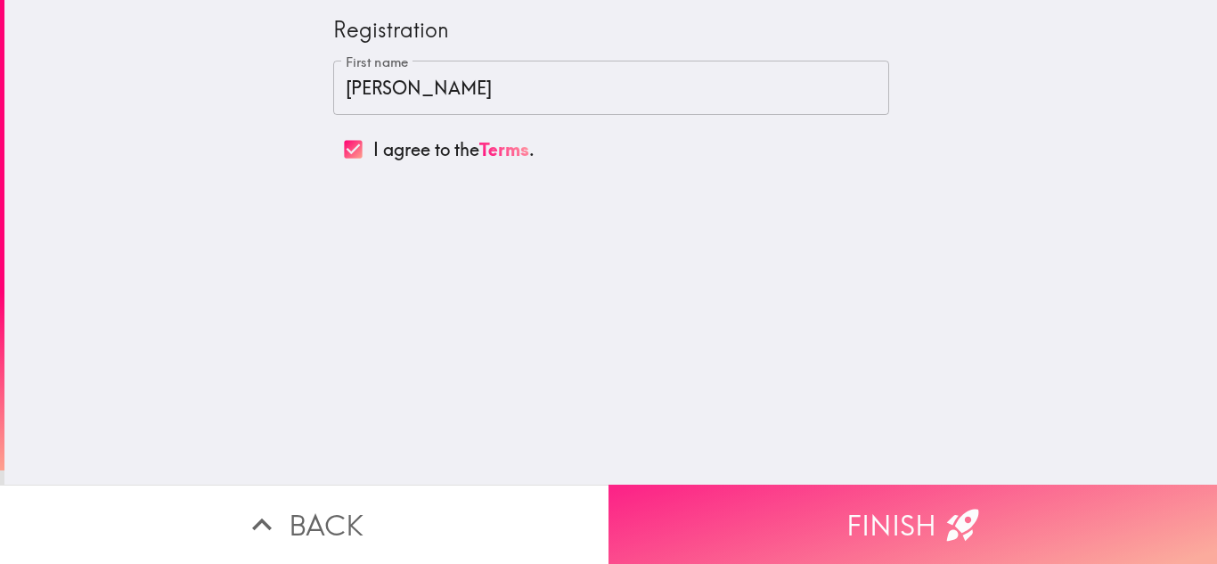
click at [960, 505] on icon "button" at bounding box center [963, 524] width 39 height 39
